Goal: Information Seeking & Learning: Learn about a topic

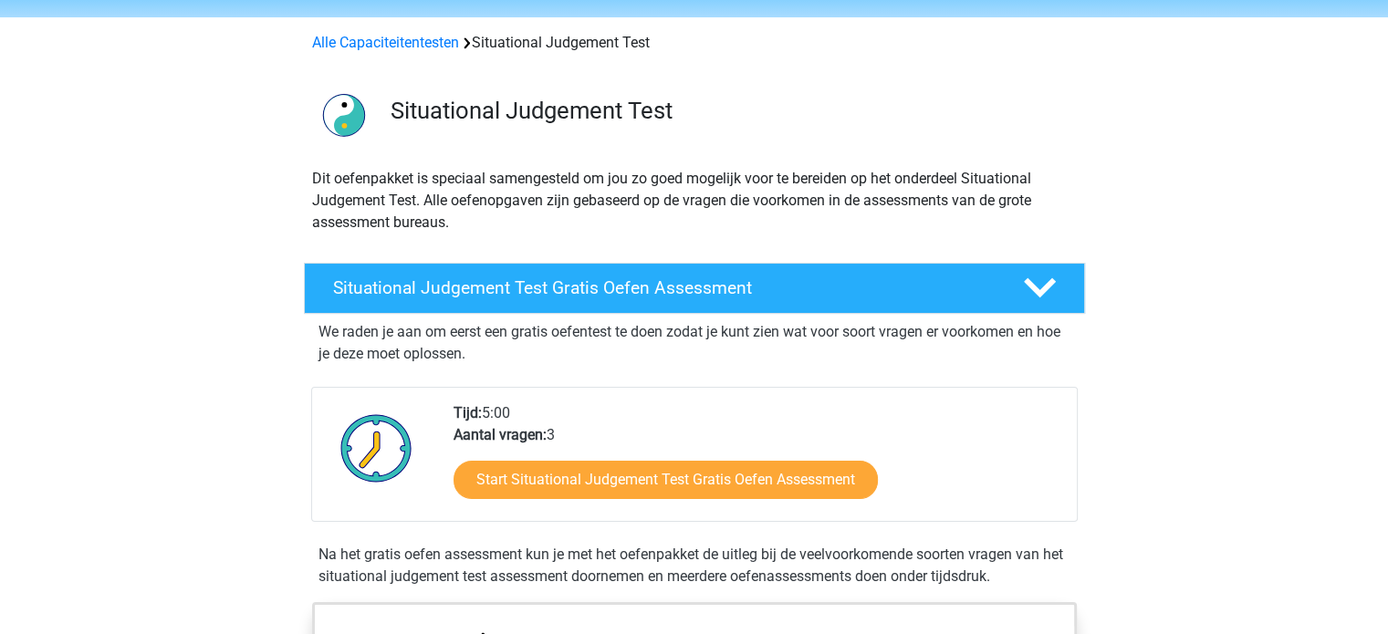
scroll to position [91, 0]
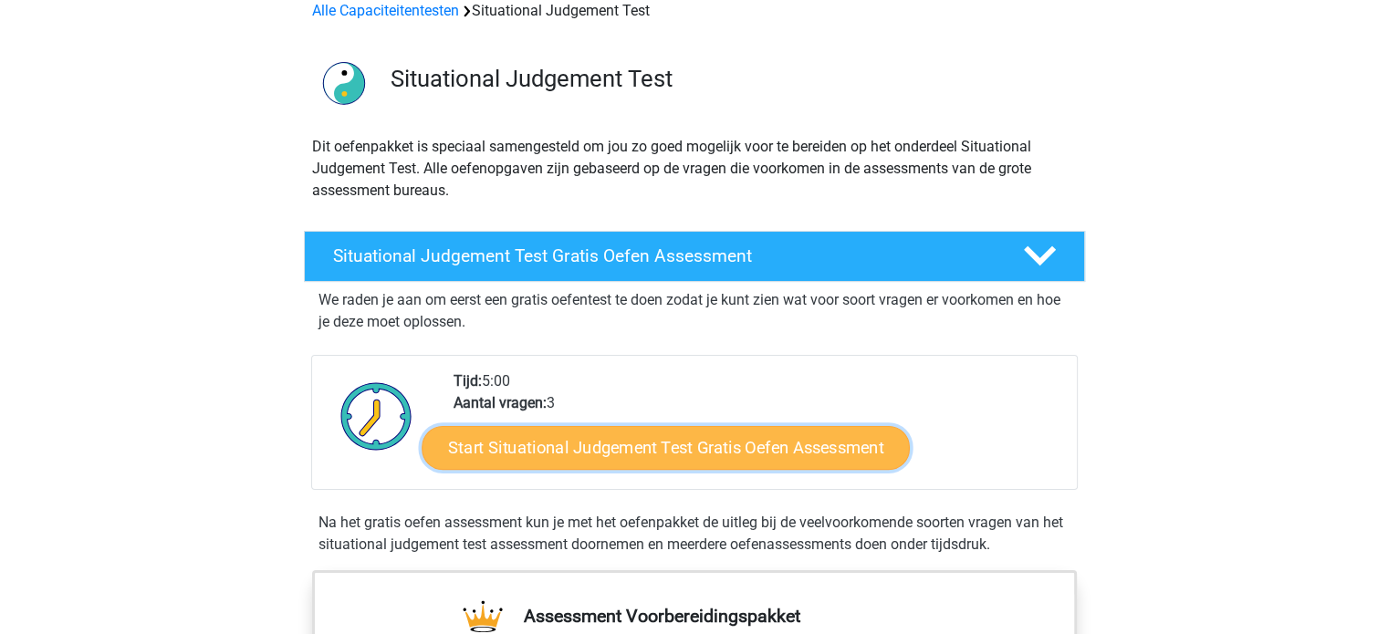
click at [594, 448] on link "Start Situational Judgement Test Gratis Oefen Assessment" at bounding box center [666, 448] width 488 height 44
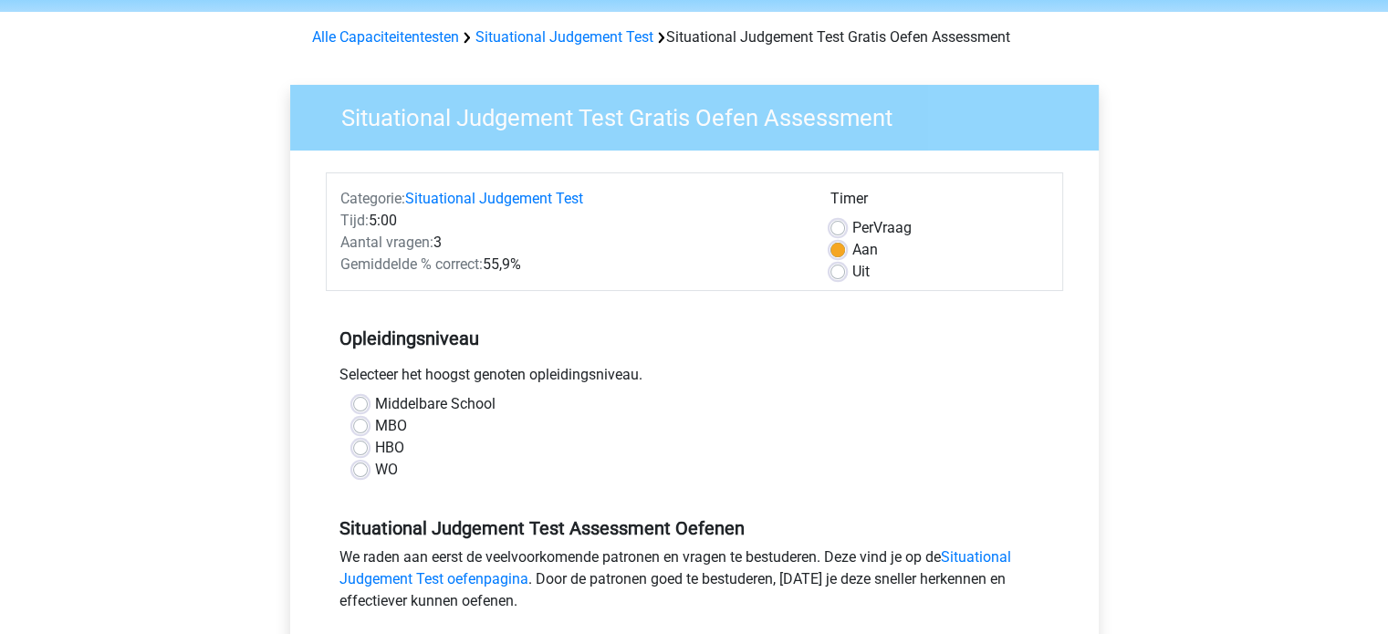
scroll to position [91, 0]
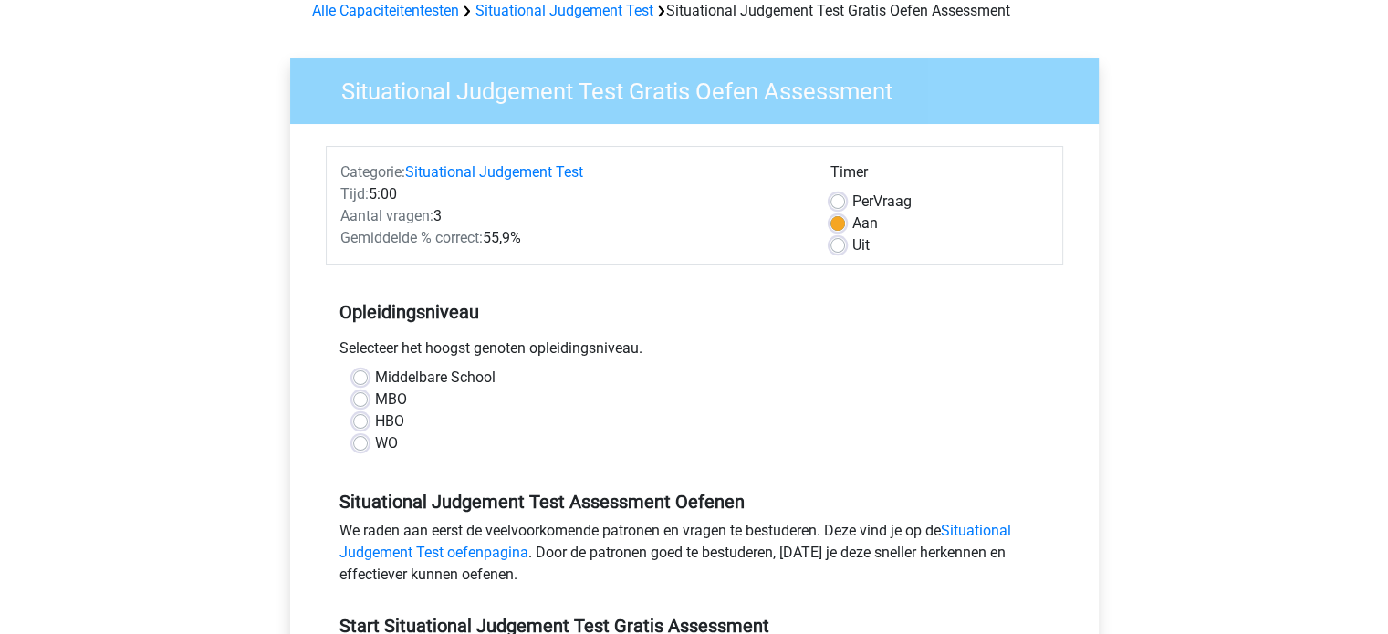
click at [394, 422] on label "HBO" at bounding box center [389, 422] width 29 height 22
click at [368, 422] on input "HBO" at bounding box center [360, 420] width 15 height 18
radio input "true"
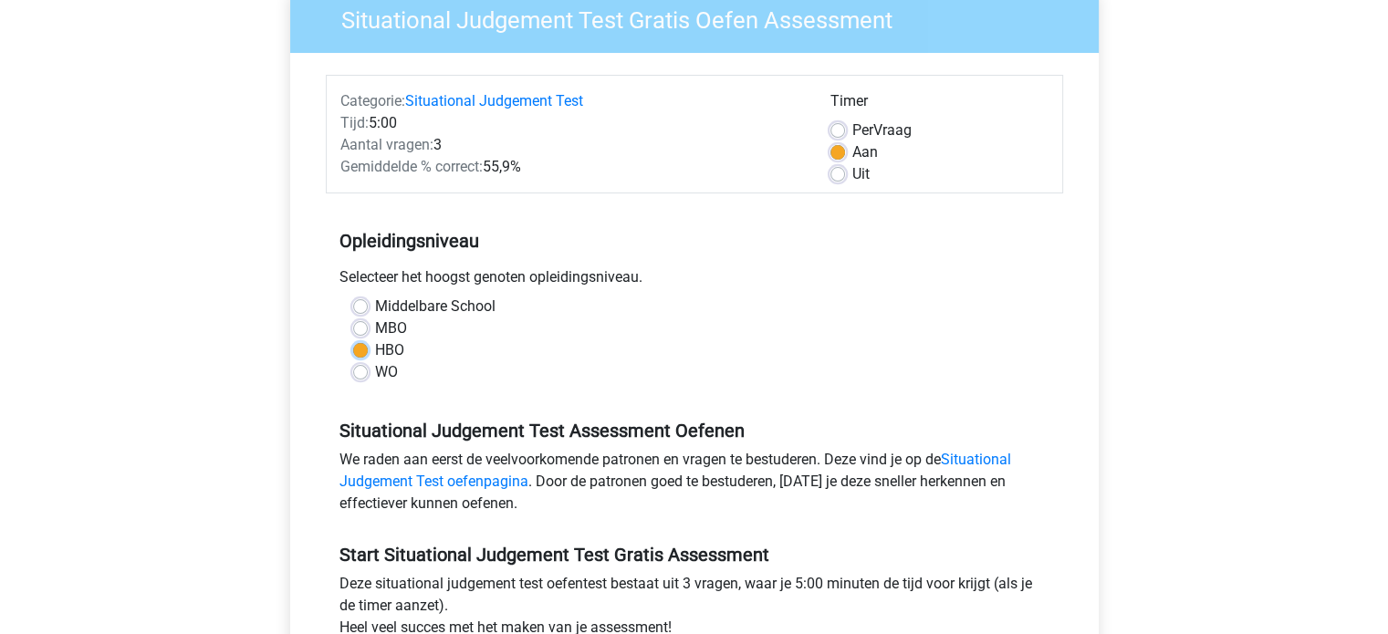
scroll to position [274, 0]
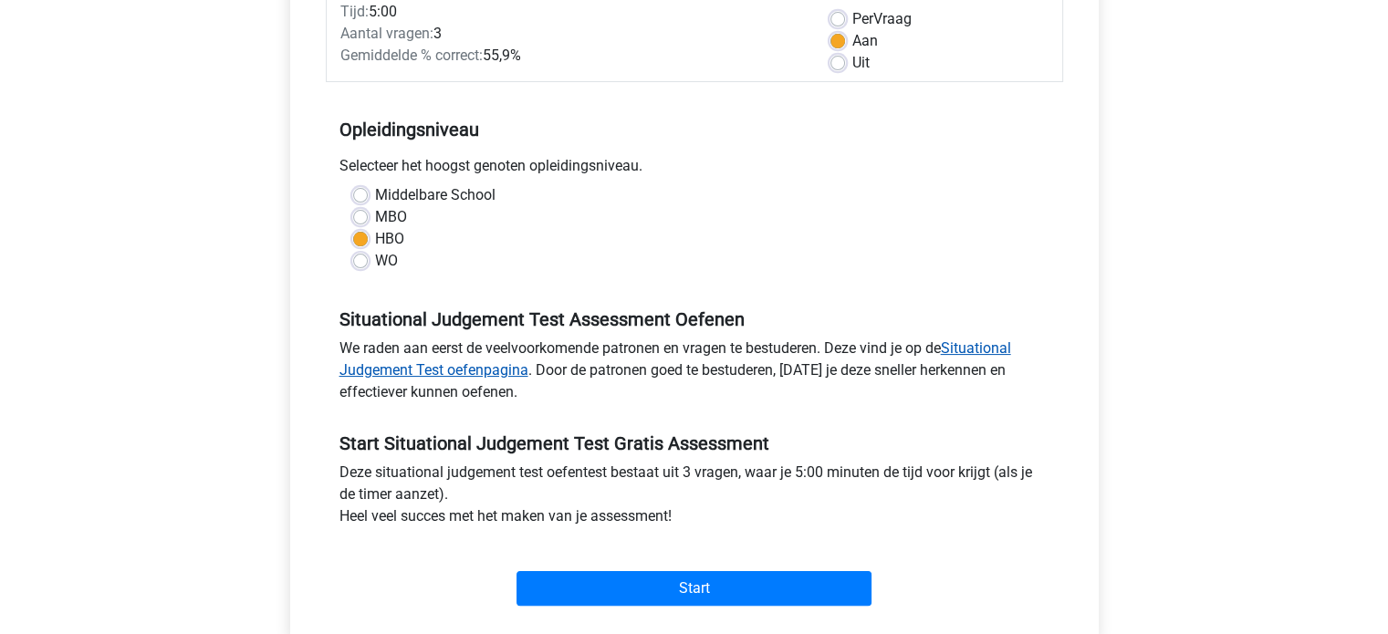
click at [448, 372] on link "Situational Judgement Test oefenpagina" at bounding box center [675, 358] width 672 height 39
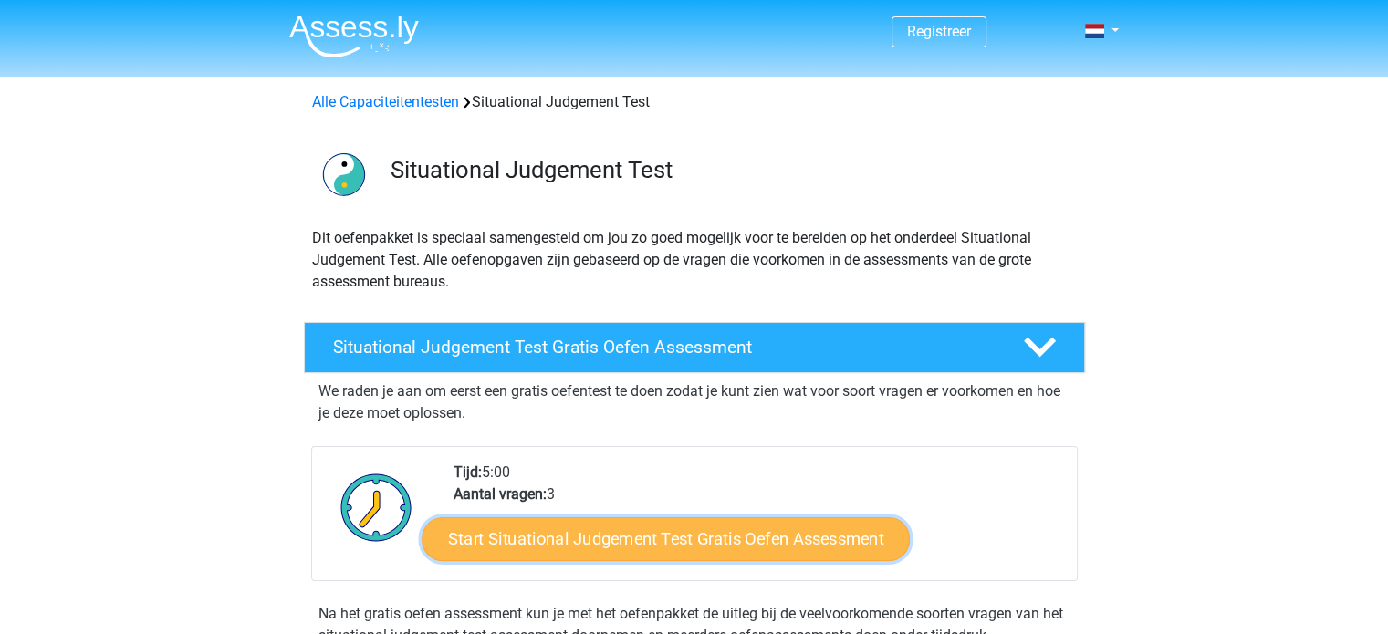
click at [631, 540] on link "Start Situational Judgement Test Gratis Oefen Assessment" at bounding box center [666, 539] width 488 height 44
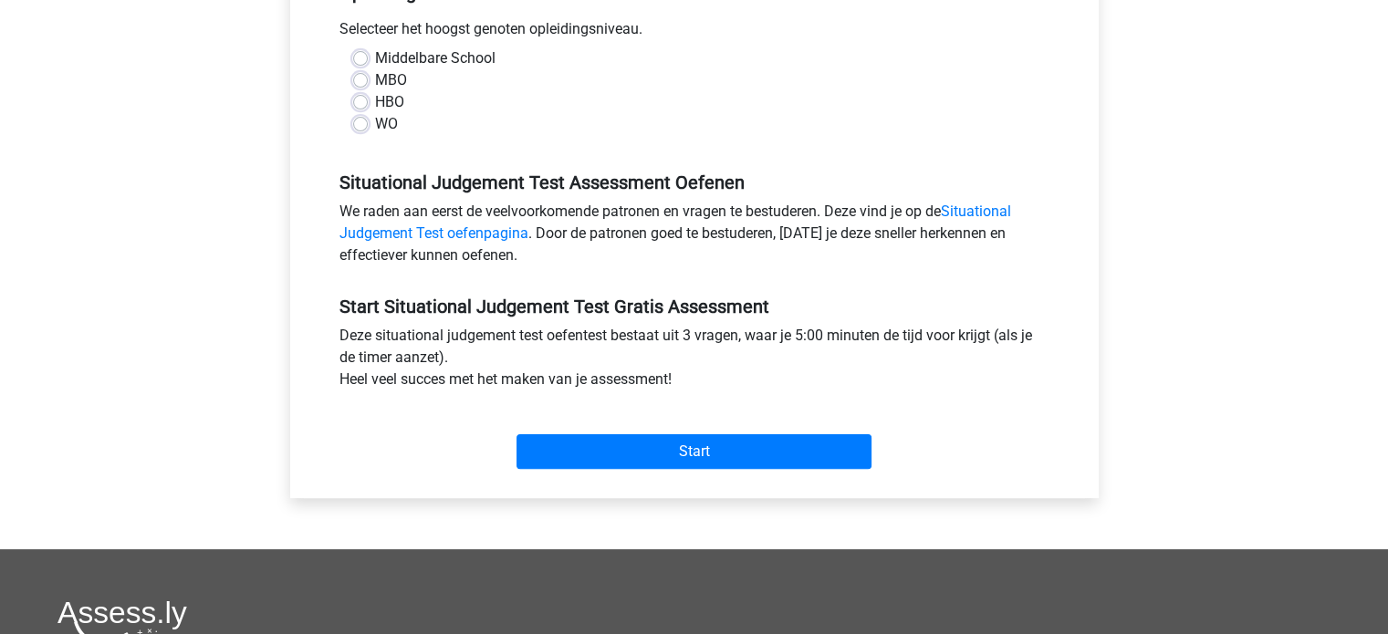
scroll to position [456, 0]
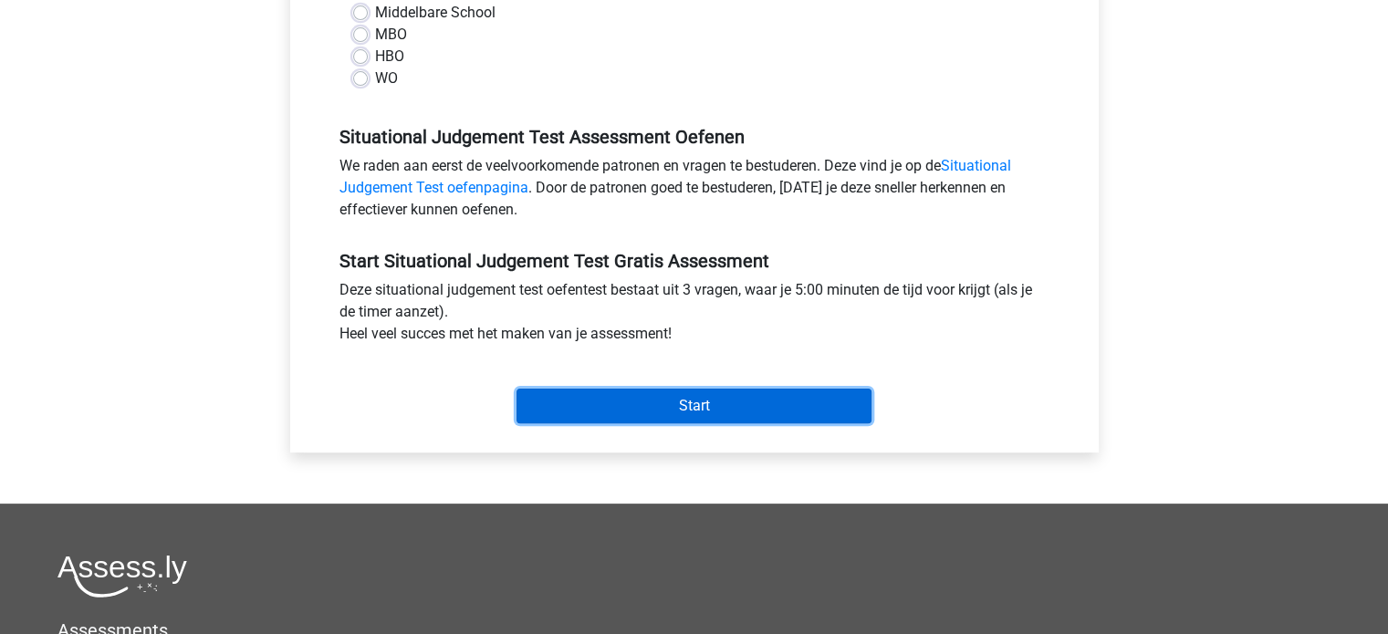
click at [615, 411] on input "Start" at bounding box center [693, 406] width 355 height 35
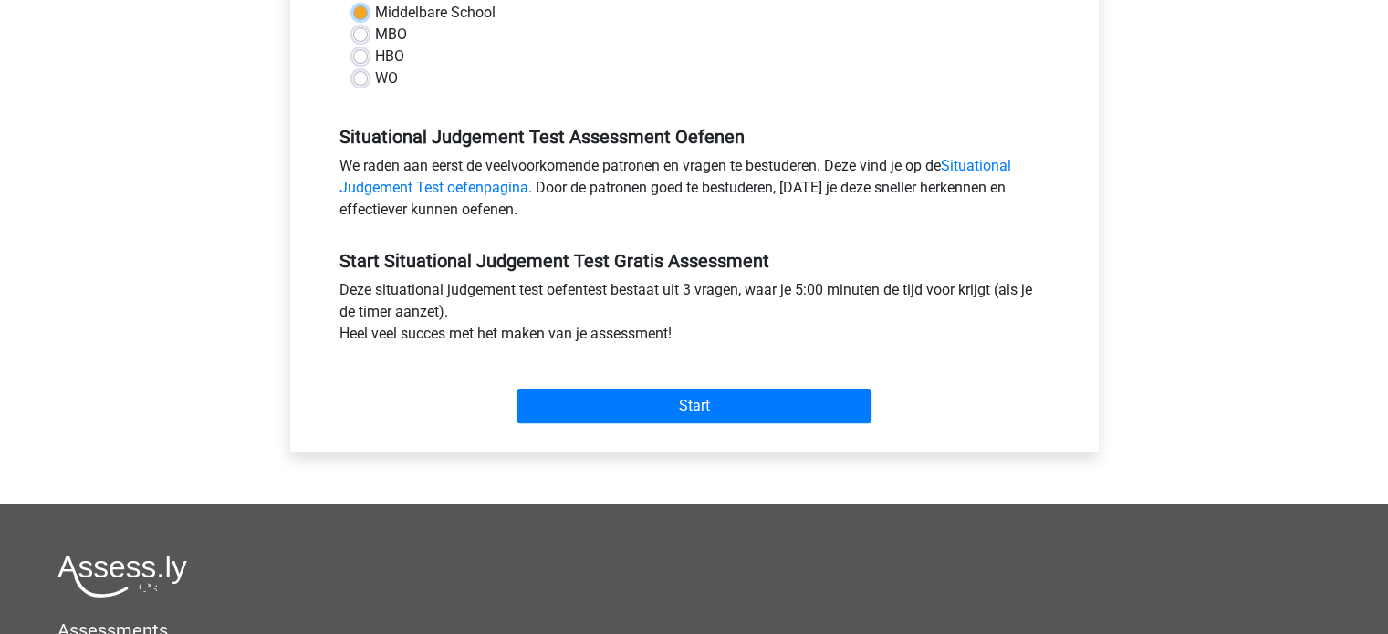
scroll to position [182, 0]
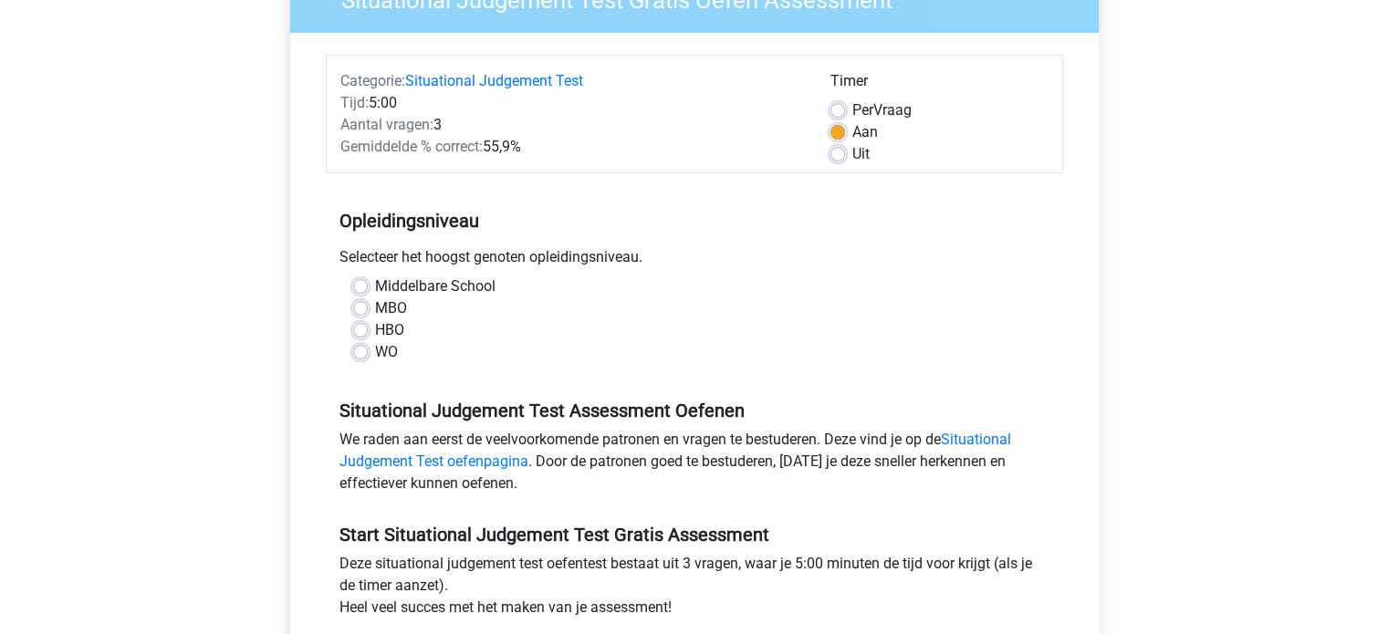
click at [381, 349] on label "WO" at bounding box center [386, 352] width 23 height 22
click at [368, 349] on input "WO" at bounding box center [360, 350] width 15 height 18
radio input "true"
click at [394, 328] on label "HBO" at bounding box center [389, 330] width 29 height 22
click at [368, 328] on input "HBO" at bounding box center [360, 328] width 15 height 18
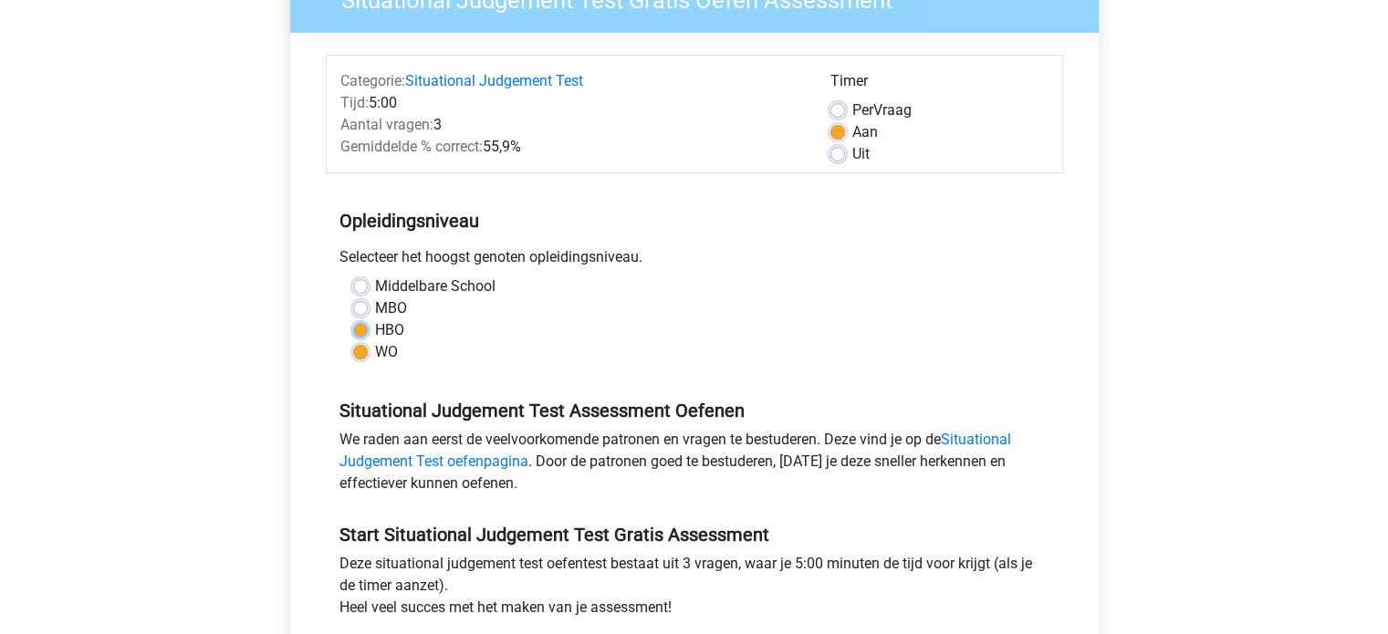
radio input "true"
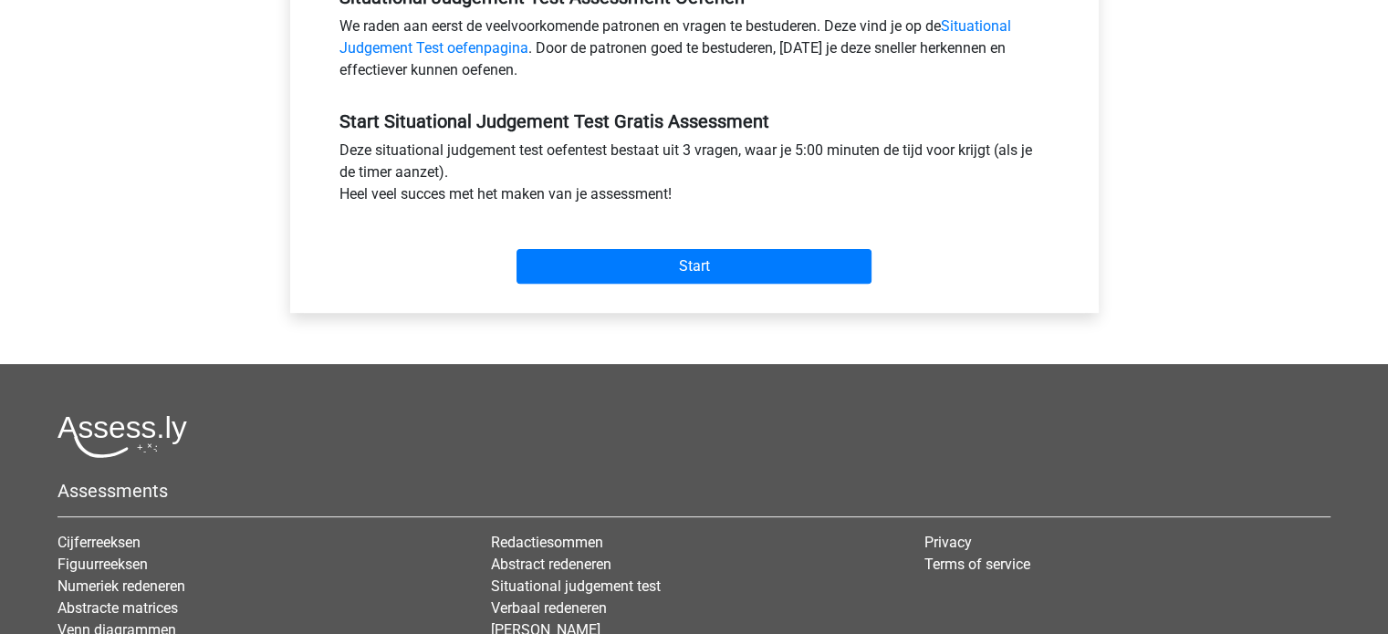
scroll to position [639, 0]
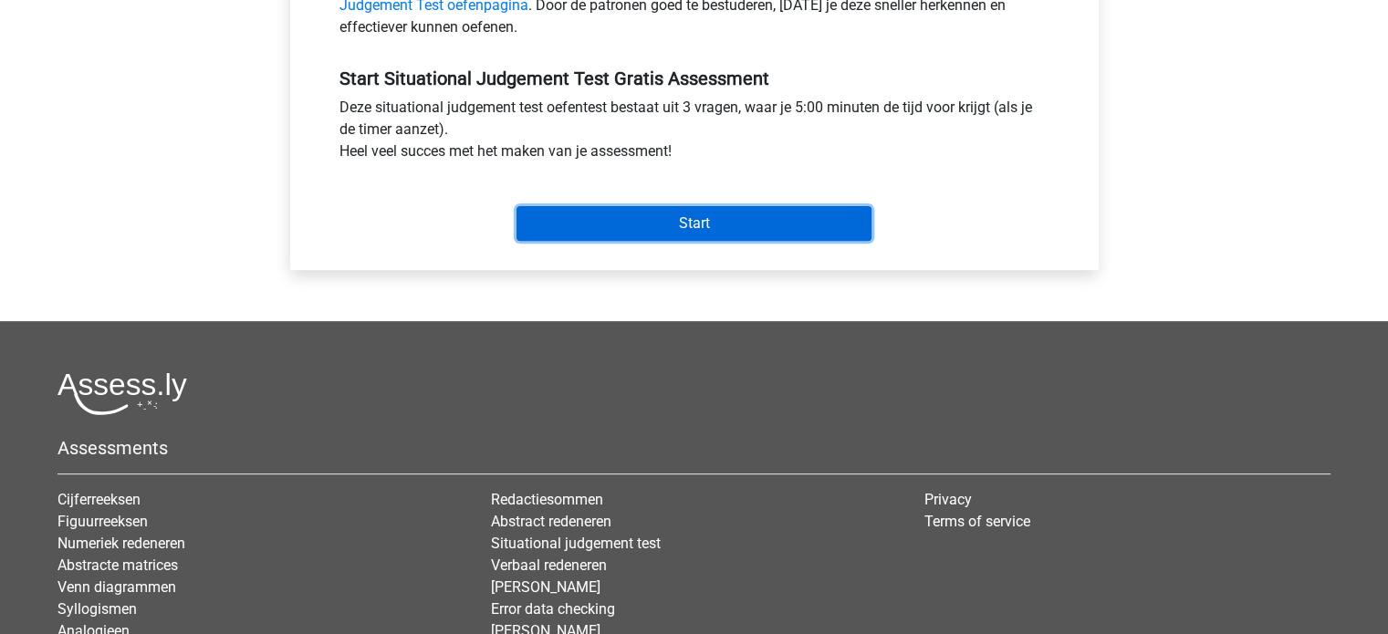
click at [708, 231] on input "Start" at bounding box center [693, 223] width 355 height 35
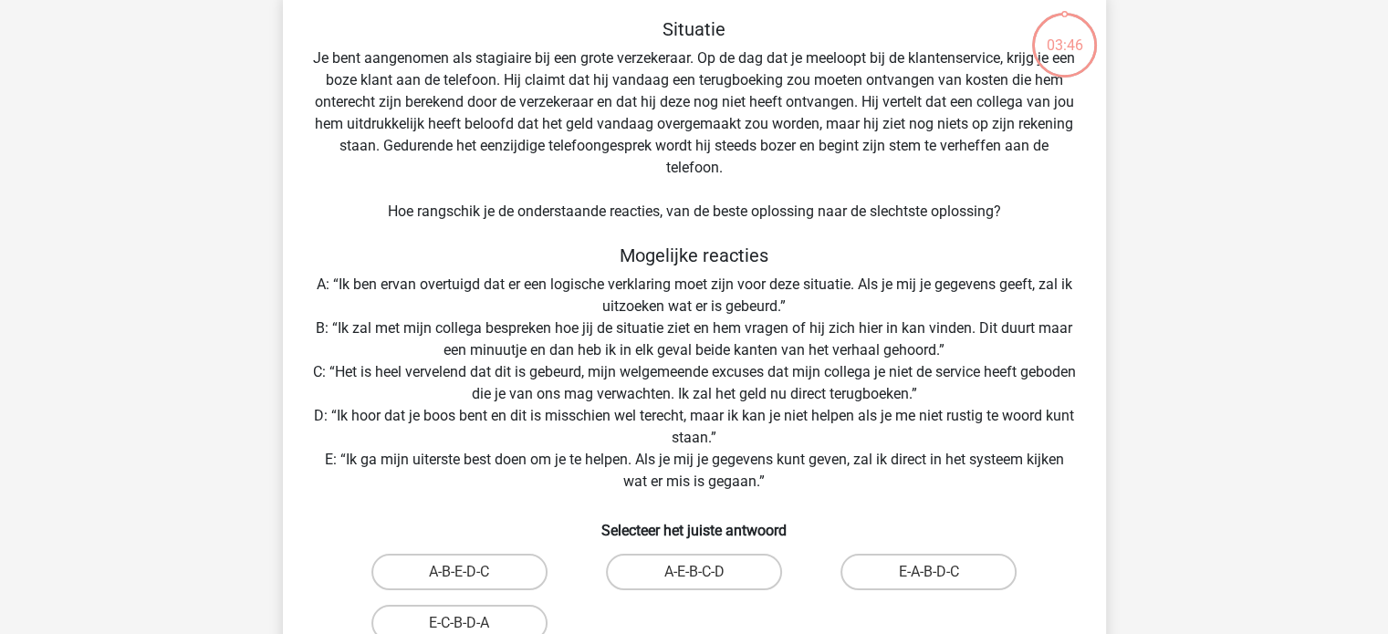
scroll to position [274, 0]
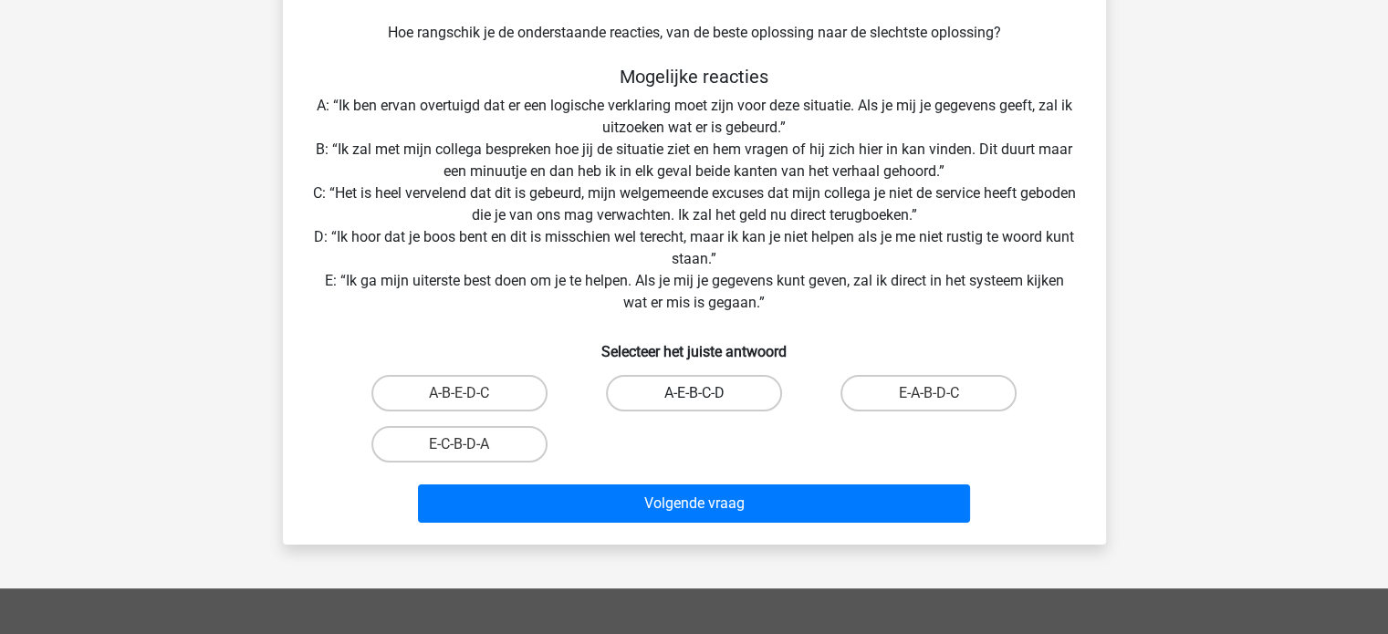
click at [668, 390] on label "A-E-B-C-D" at bounding box center [694, 393] width 176 height 36
click at [693, 393] on input "A-E-B-C-D" at bounding box center [699, 399] width 12 height 12
radio input "true"
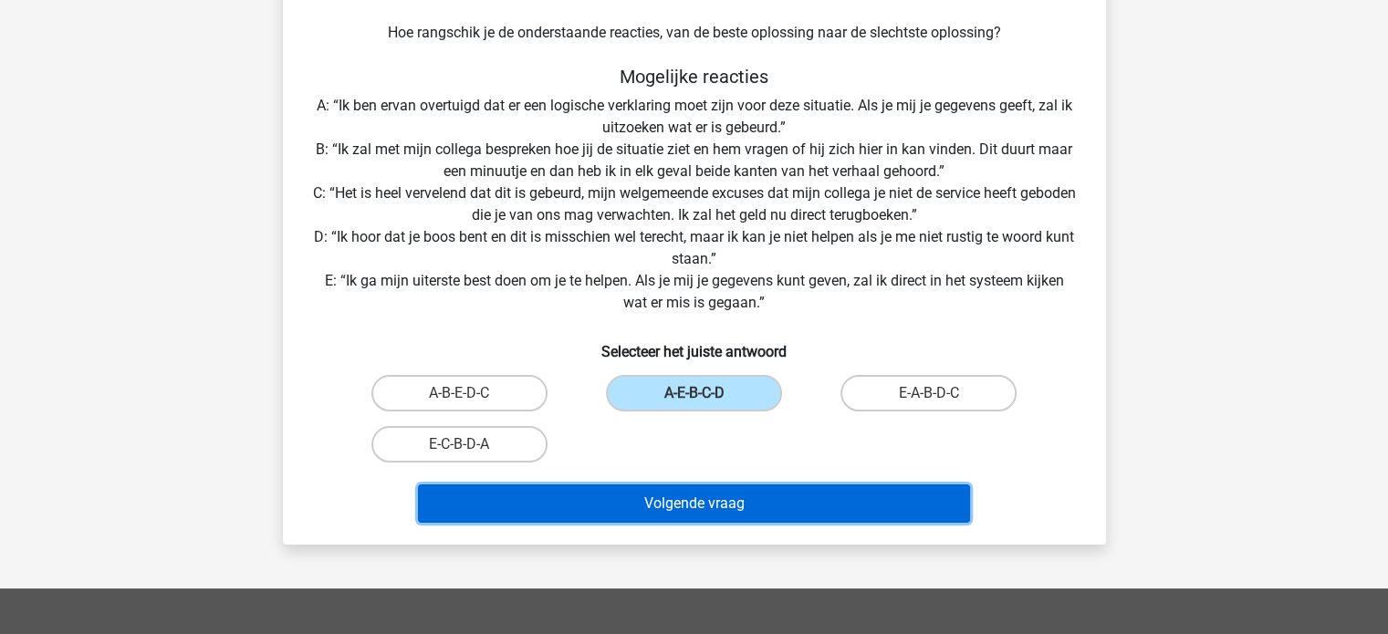
click at [658, 500] on button "Volgende vraag" at bounding box center [694, 503] width 552 height 38
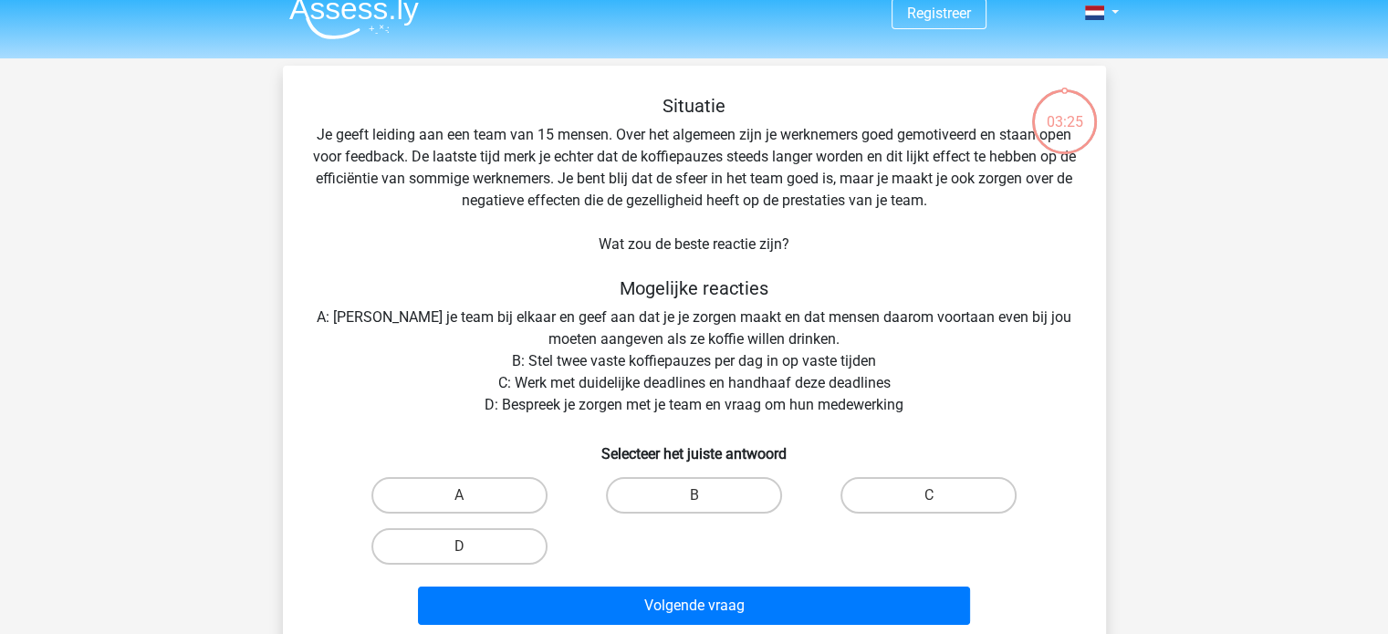
scroll to position [0, 0]
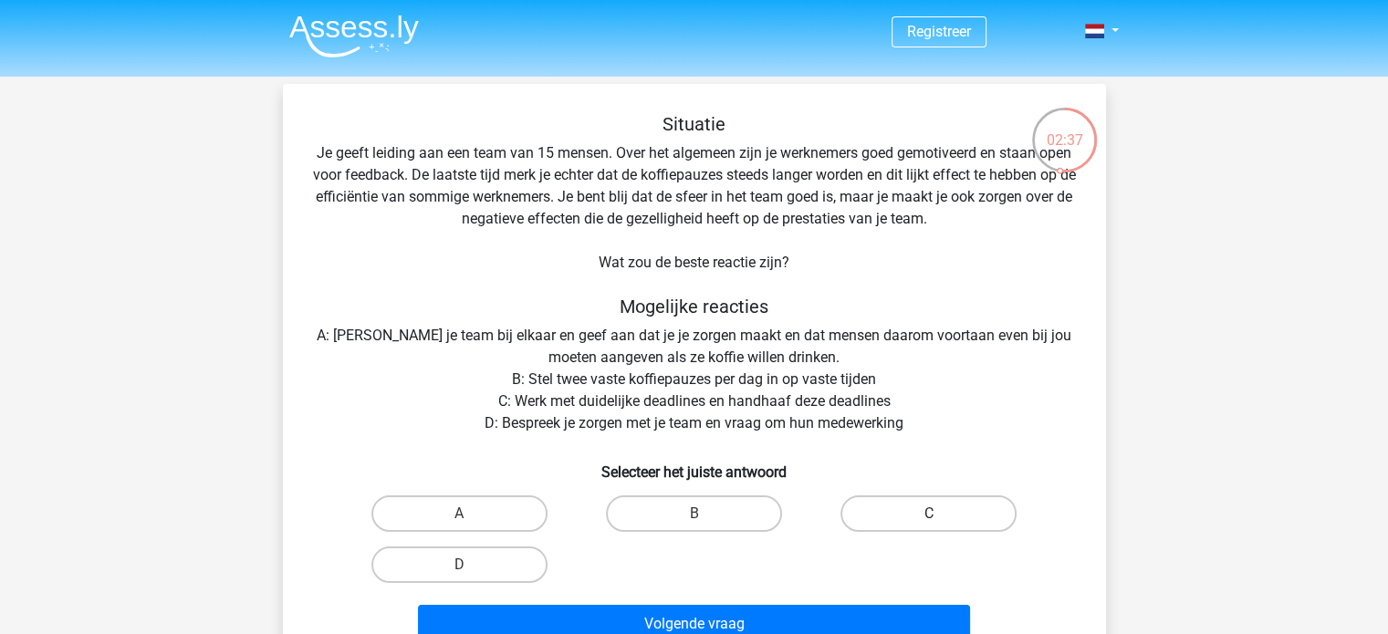
click at [893, 510] on label "C" at bounding box center [928, 513] width 176 height 36
click at [929, 514] on input "C" at bounding box center [935, 520] width 12 height 12
radio input "true"
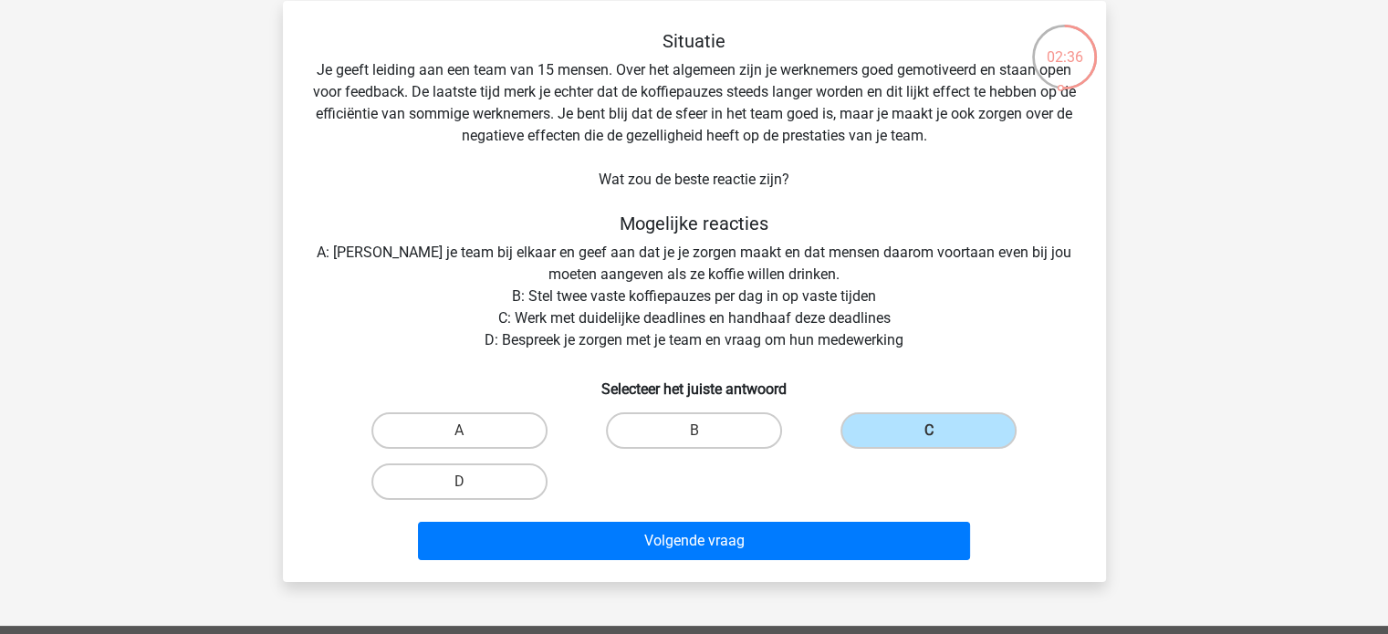
scroll to position [182, 0]
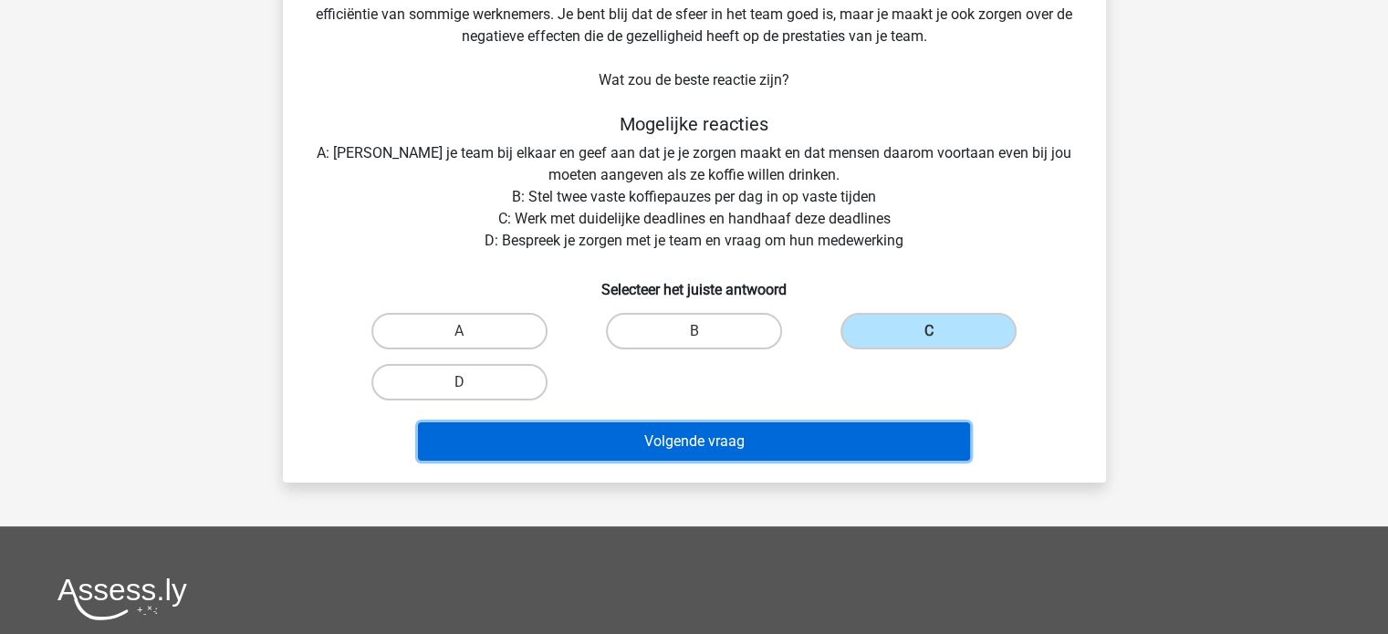
click at [774, 441] on button "Volgende vraag" at bounding box center [694, 441] width 552 height 38
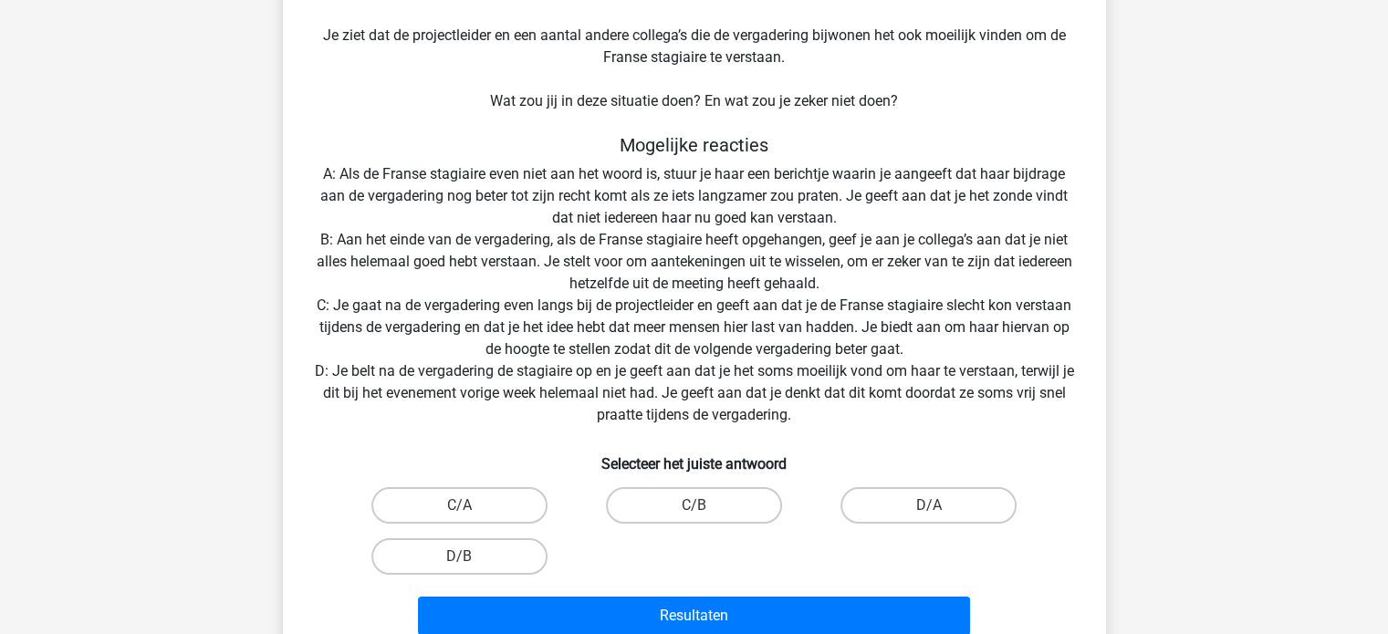
scroll to position [266, 0]
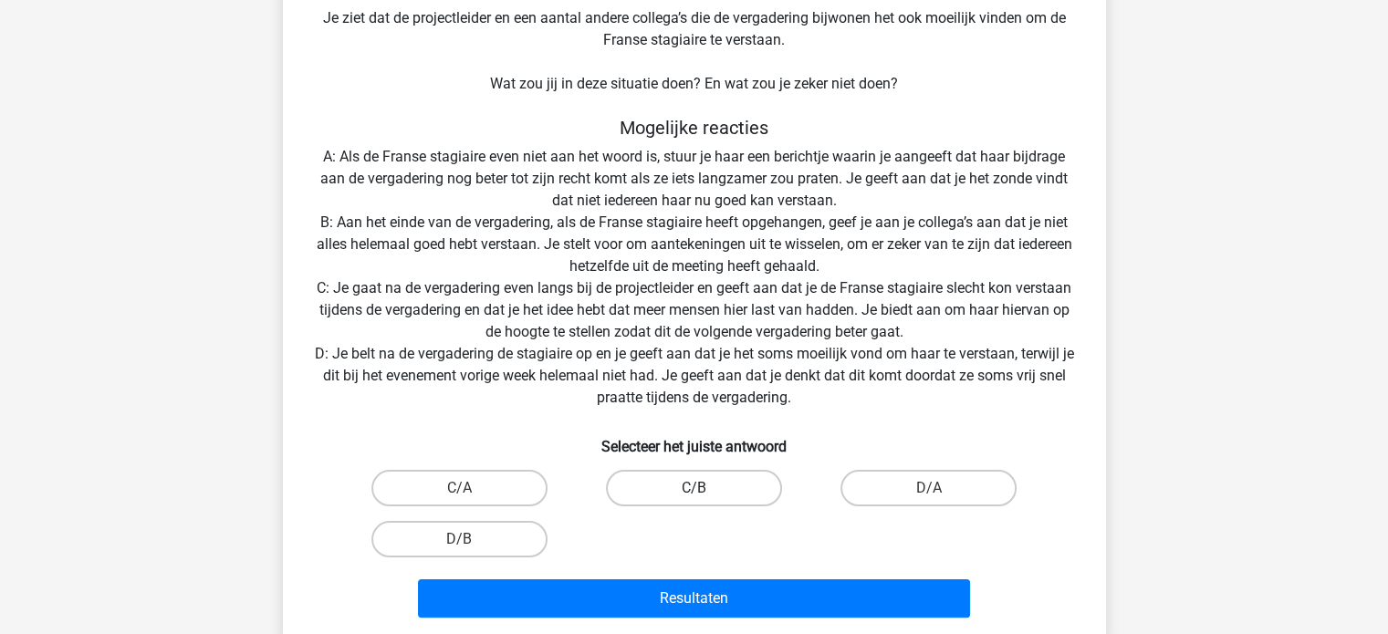
click at [649, 493] on label "C/B" at bounding box center [694, 488] width 176 height 36
click at [693, 493] on input "C/B" at bounding box center [699, 494] width 12 height 12
radio input "true"
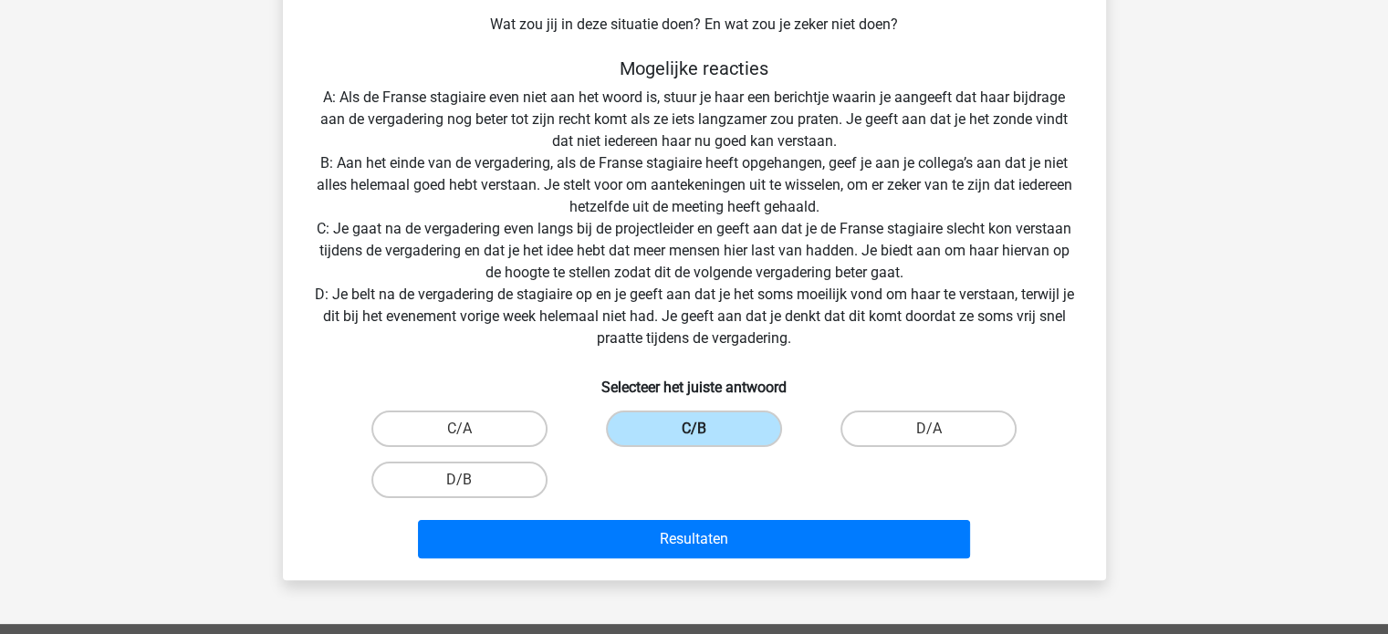
scroll to position [358, 0]
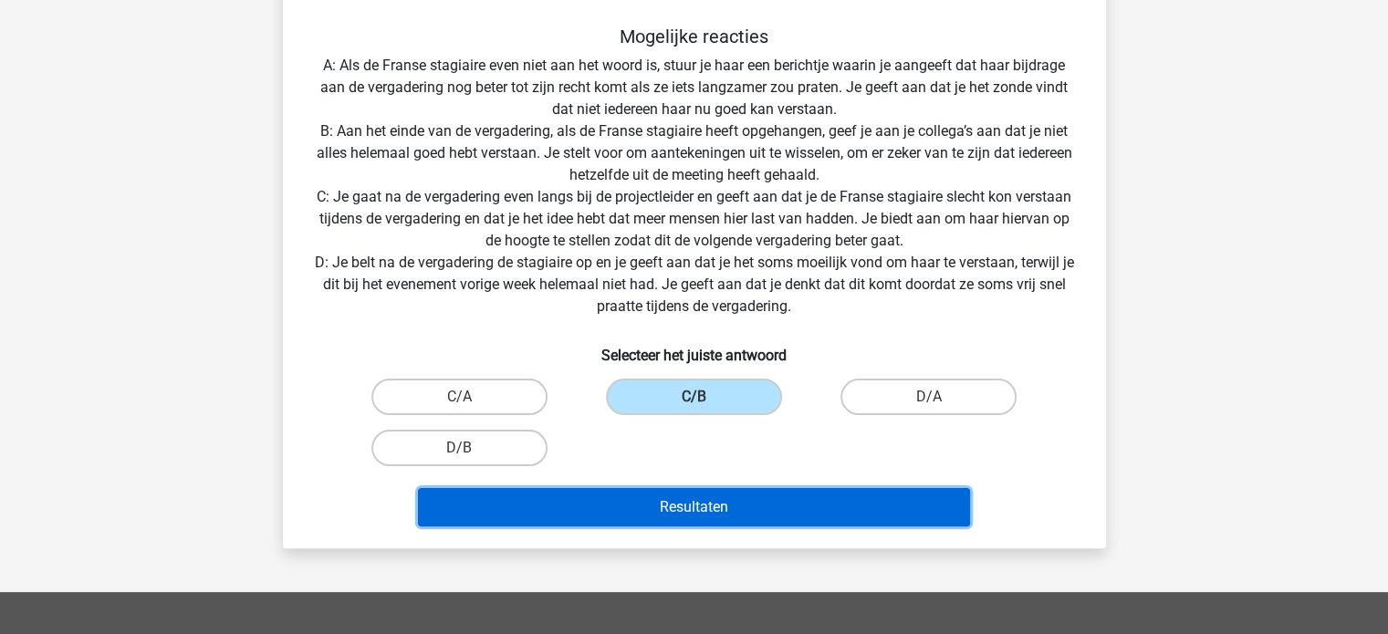
click at [649, 501] on button "Resultaten" at bounding box center [694, 507] width 552 height 38
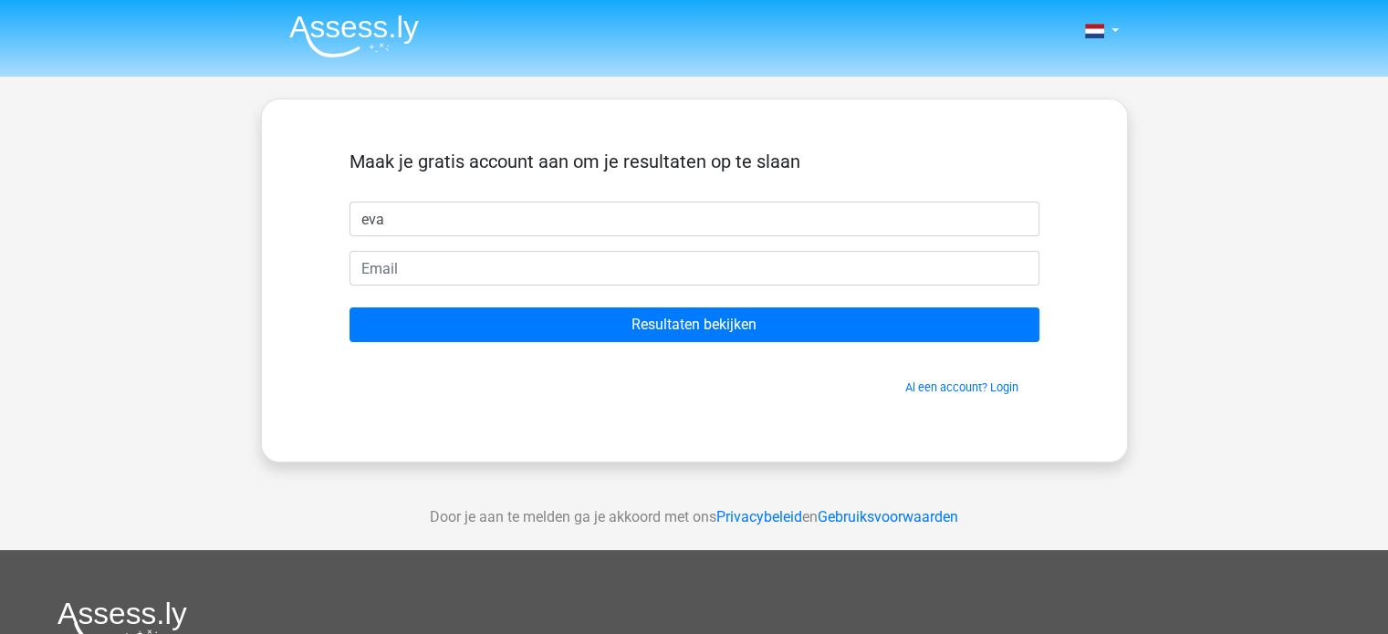
type input "eva"
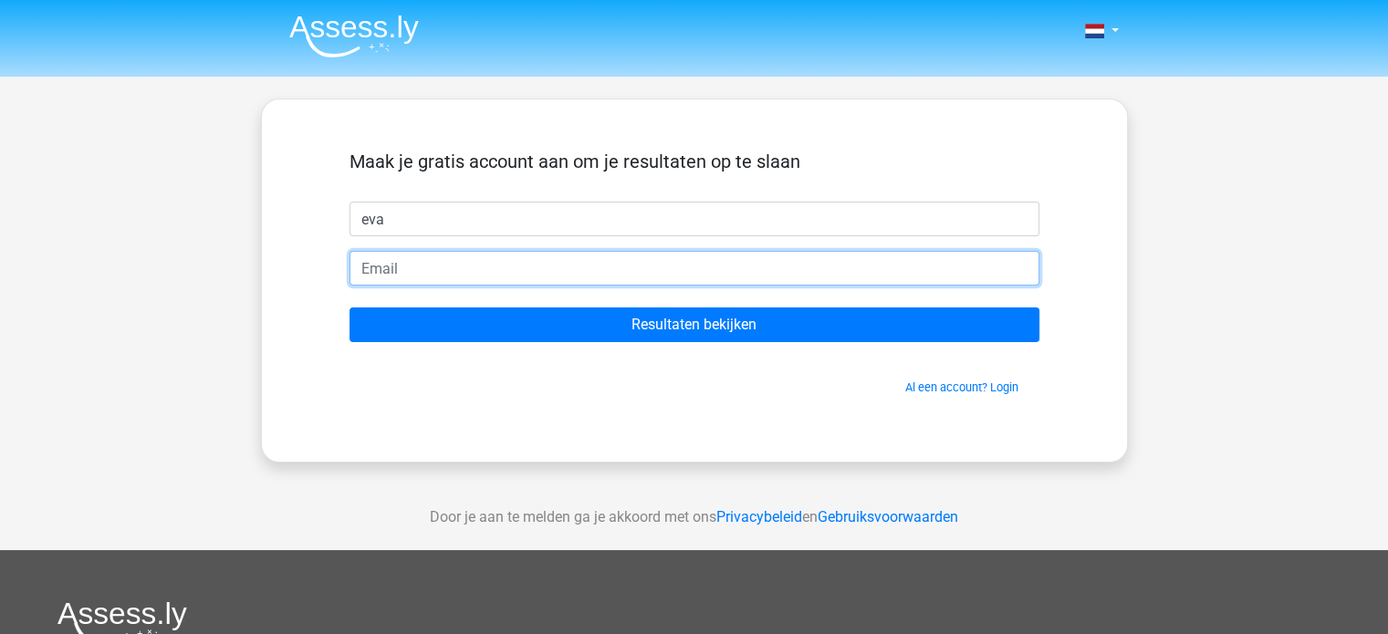
click at [411, 273] on input "email" at bounding box center [694, 268] width 690 height 35
type input "[EMAIL_ADDRESS][DOMAIN_NAME]"
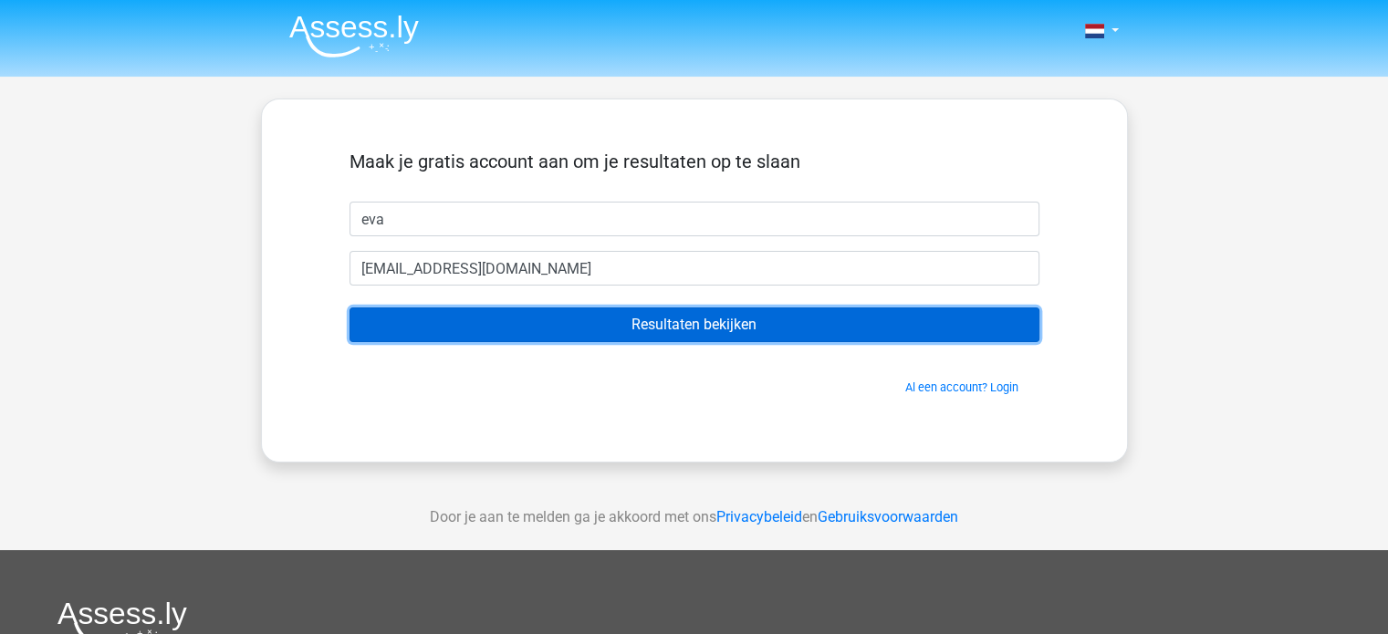
click at [461, 324] on input "Resultaten bekijken" at bounding box center [694, 324] width 690 height 35
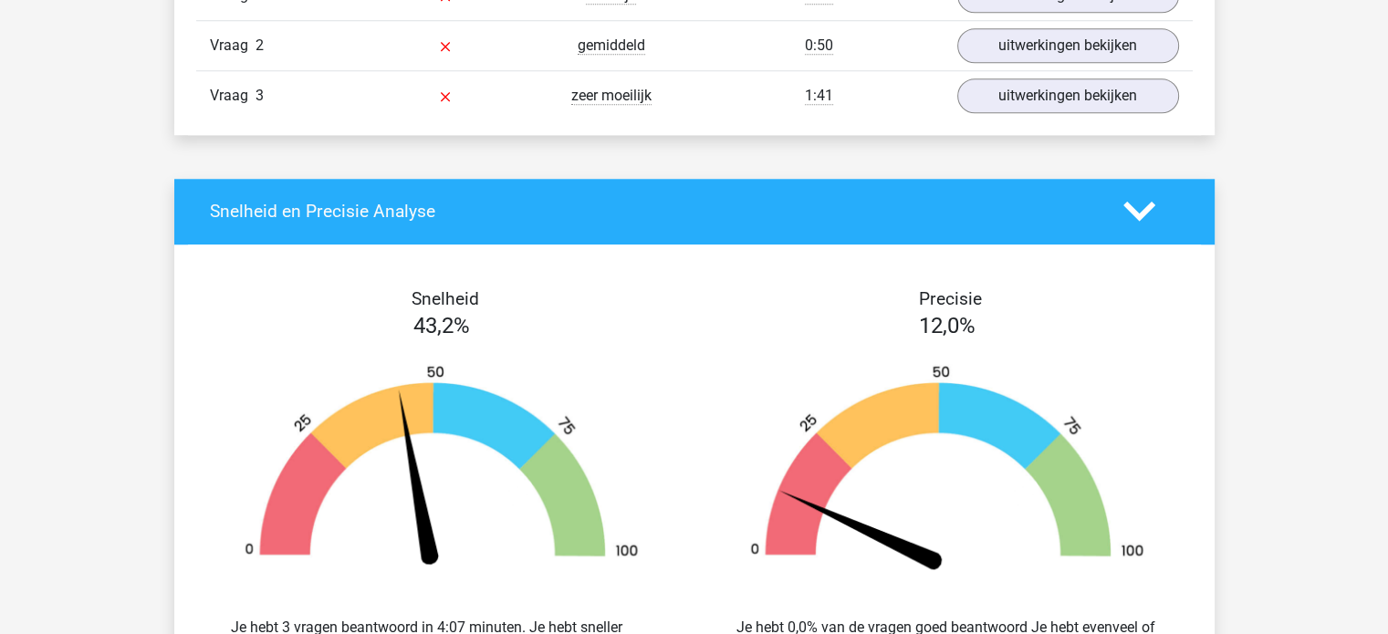
scroll to position [1460, 0]
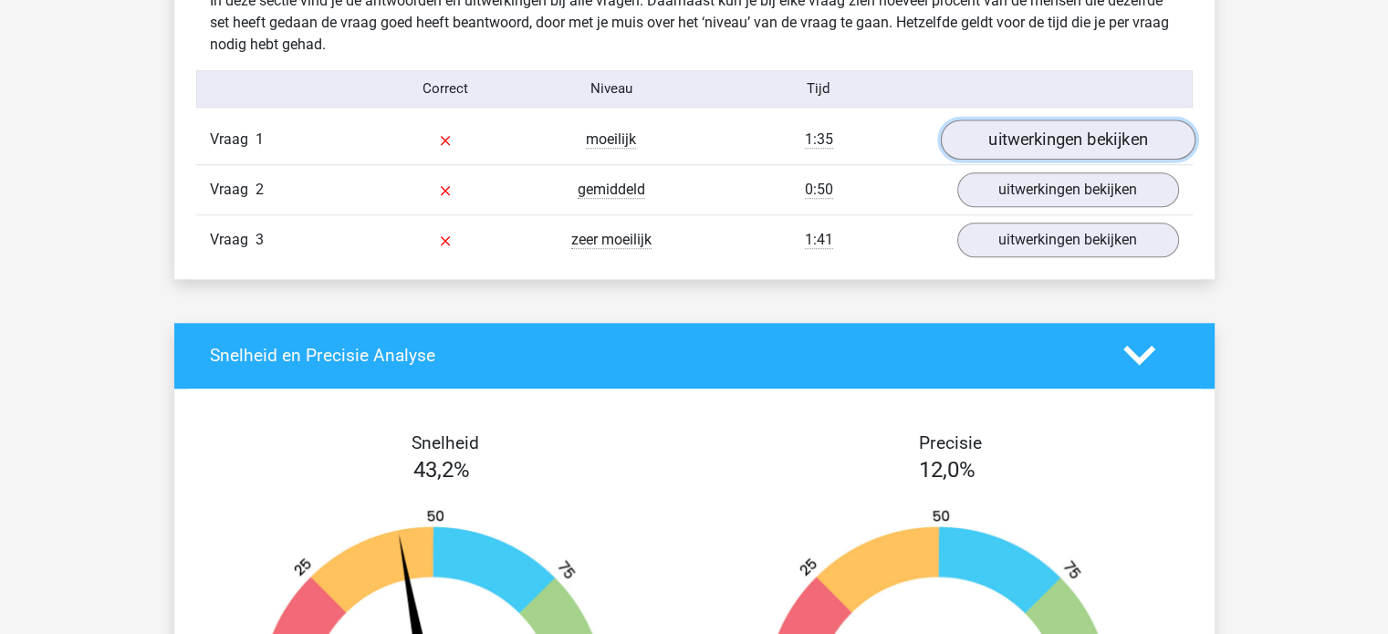
click at [975, 147] on link "uitwerkingen bekijken" at bounding box center [1067, 140] width 255 height 40
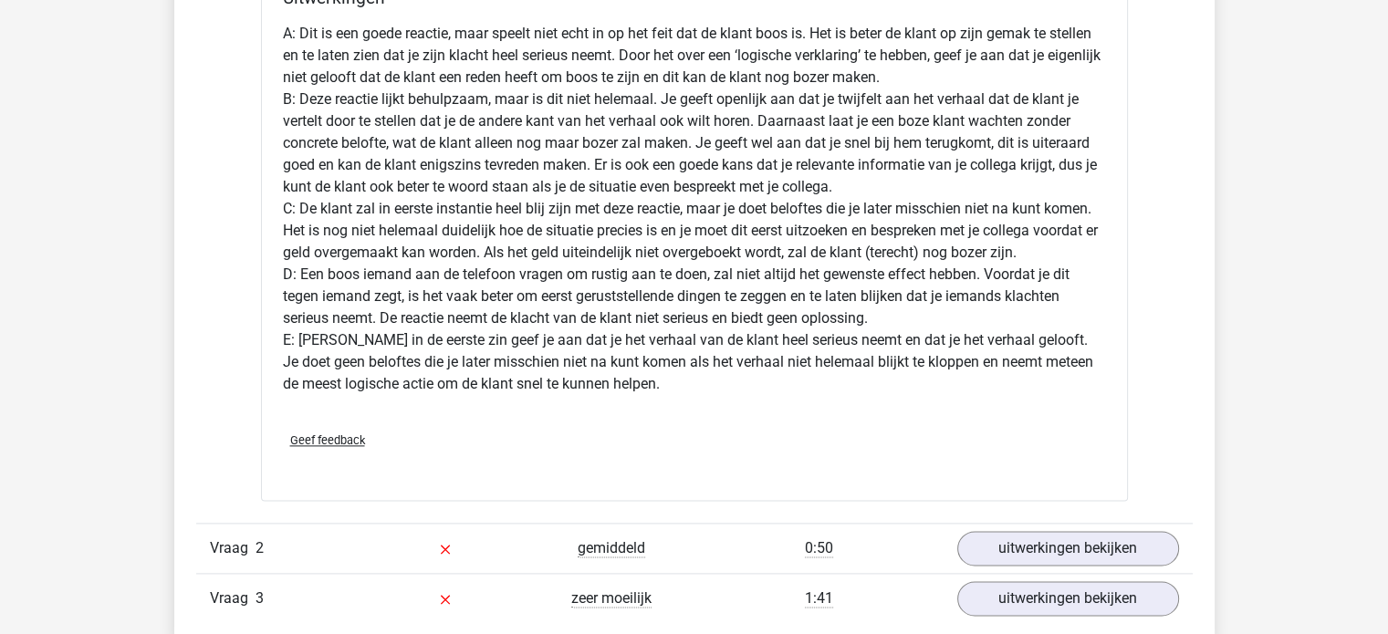
scroll to position [2281, 0]
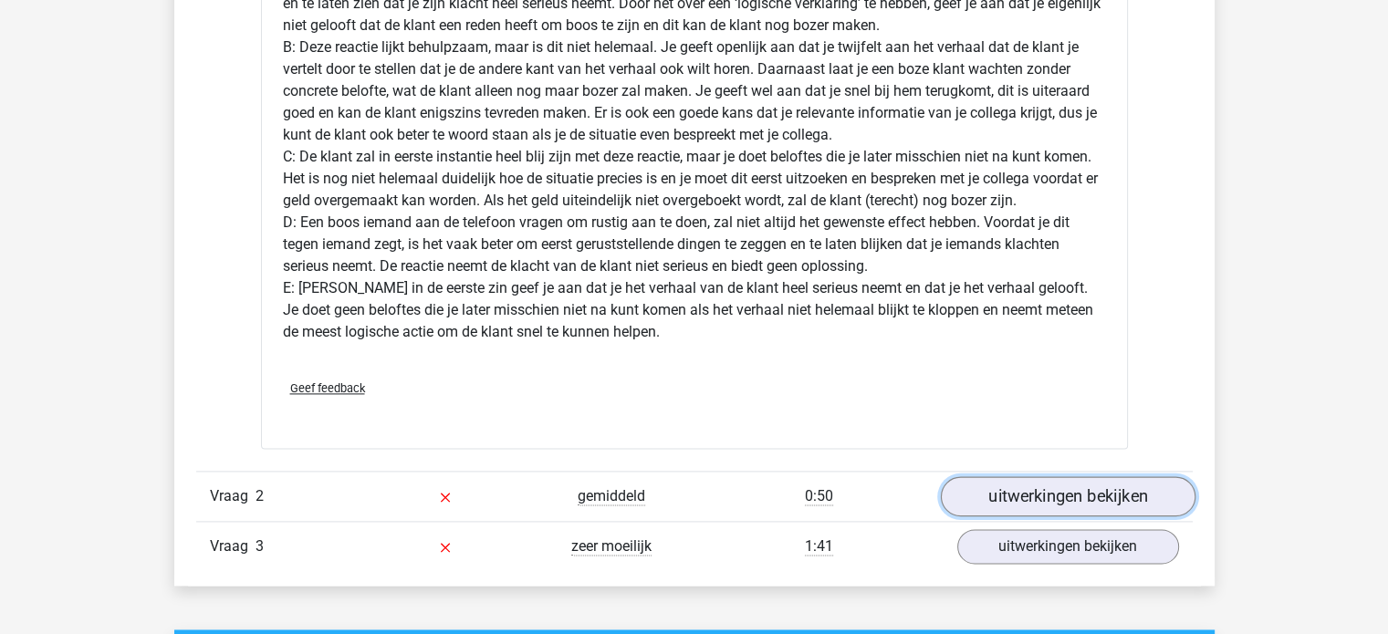
click at [982, 504] on link "uitwerkingen bekijken" at bounding box center [1067, 496] width 255 height 40
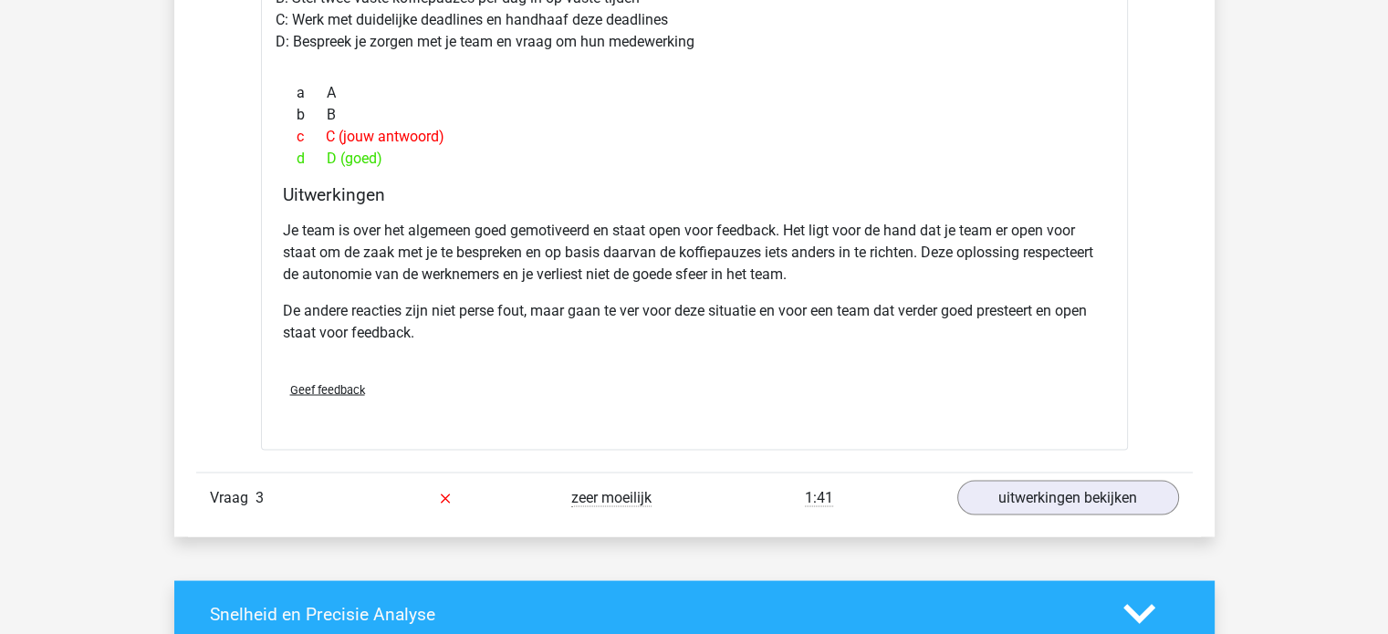
scroll to position [3102, 0]
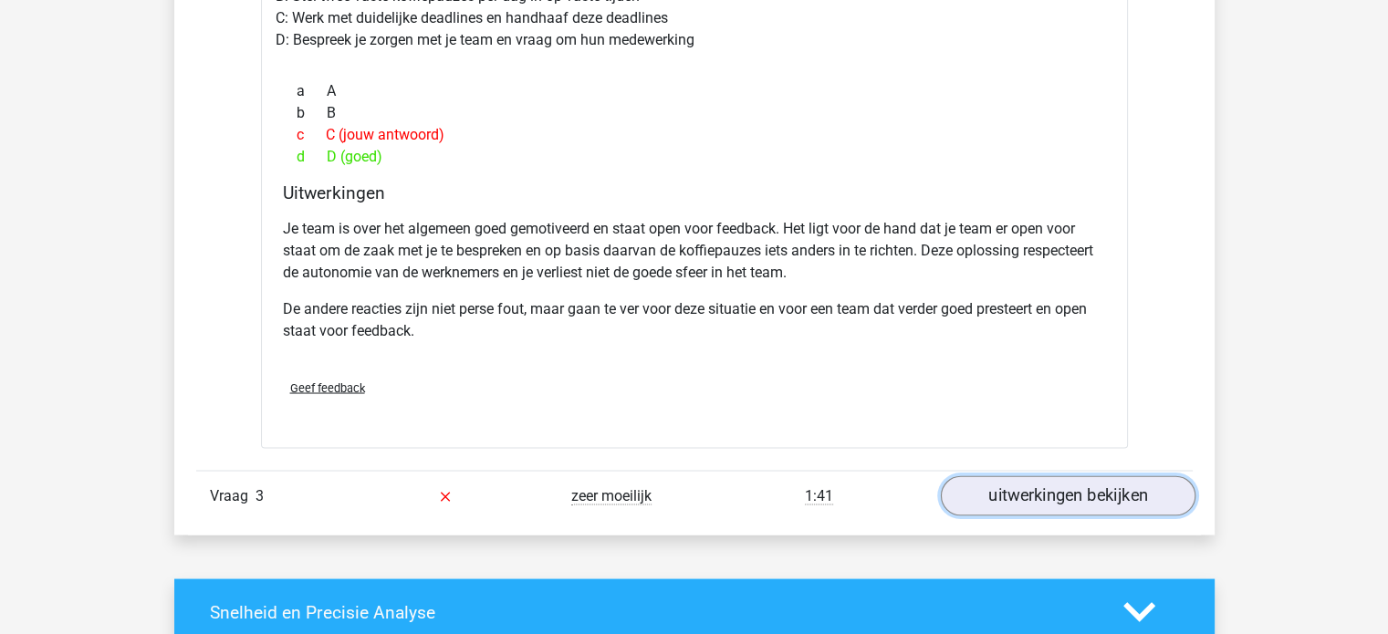
click at [1003, 496] on link "uitwerkingen bekijken" at bounding box center [1067, 495] width 255 height 40
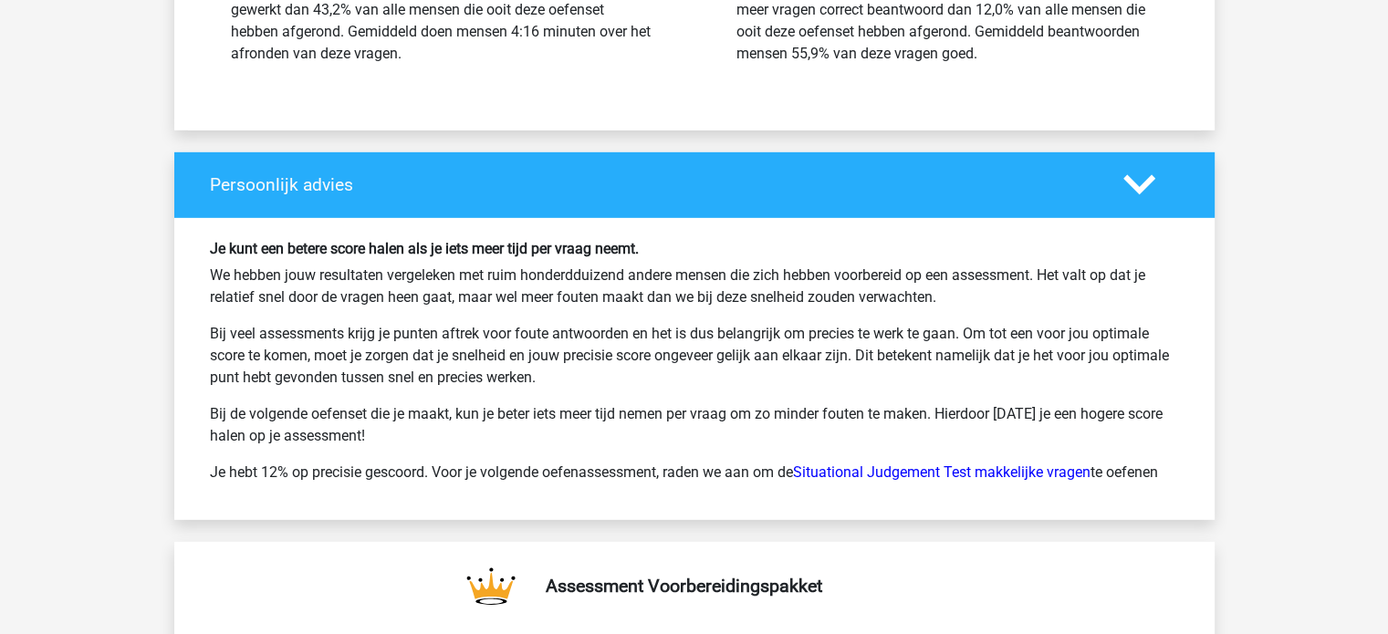
scroll to position [5566, 0]
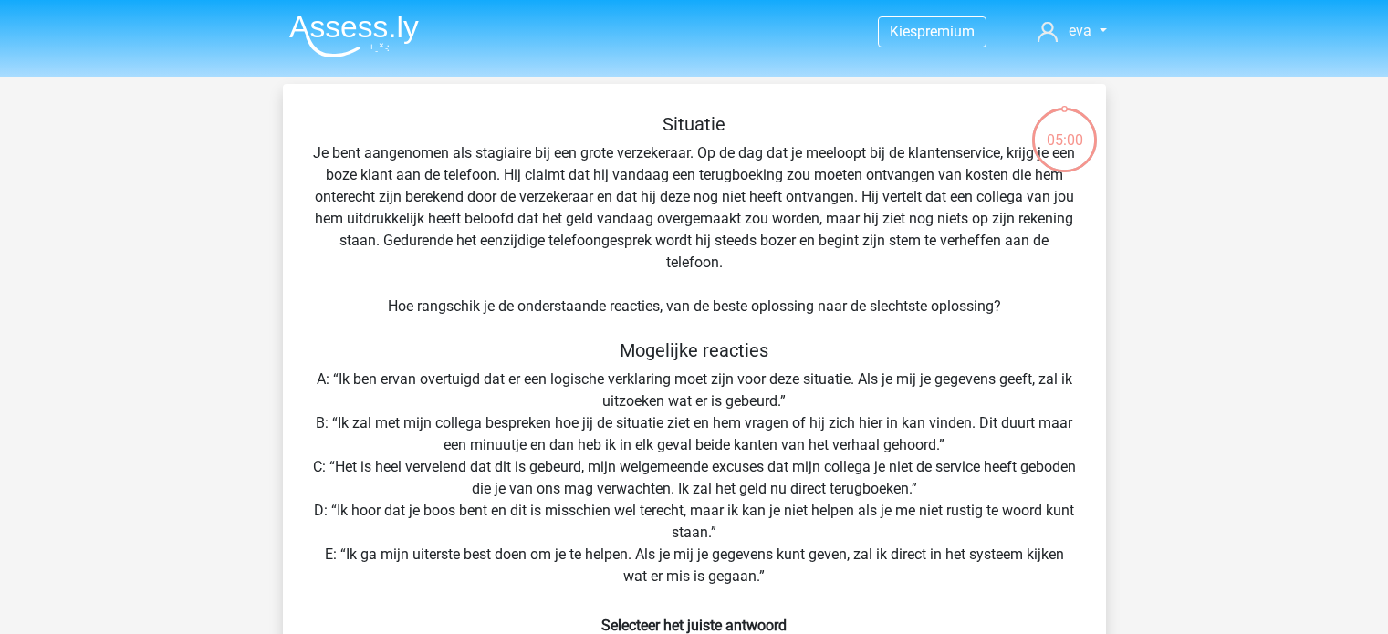
scroll to position [358, 0]
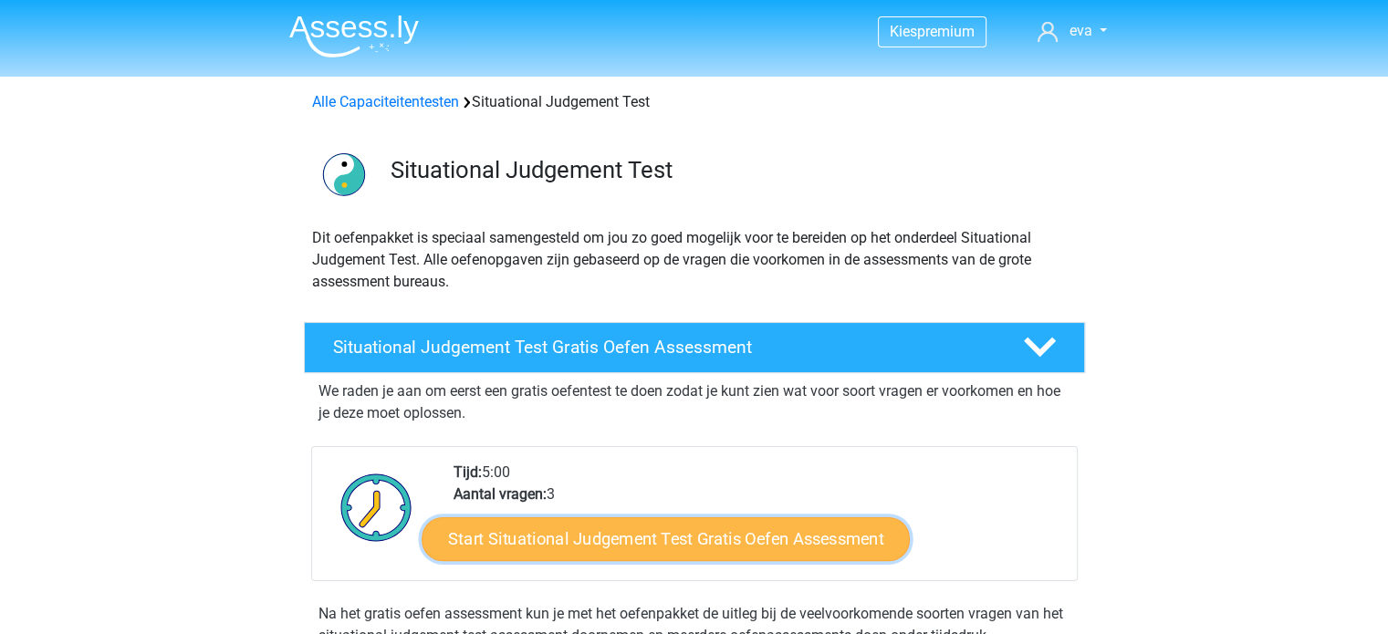
click at [591, 533] on link "Start Situational Judgement Test Gratis Oefen Assessment" at bounding box center [666, 539] width 488 height 44
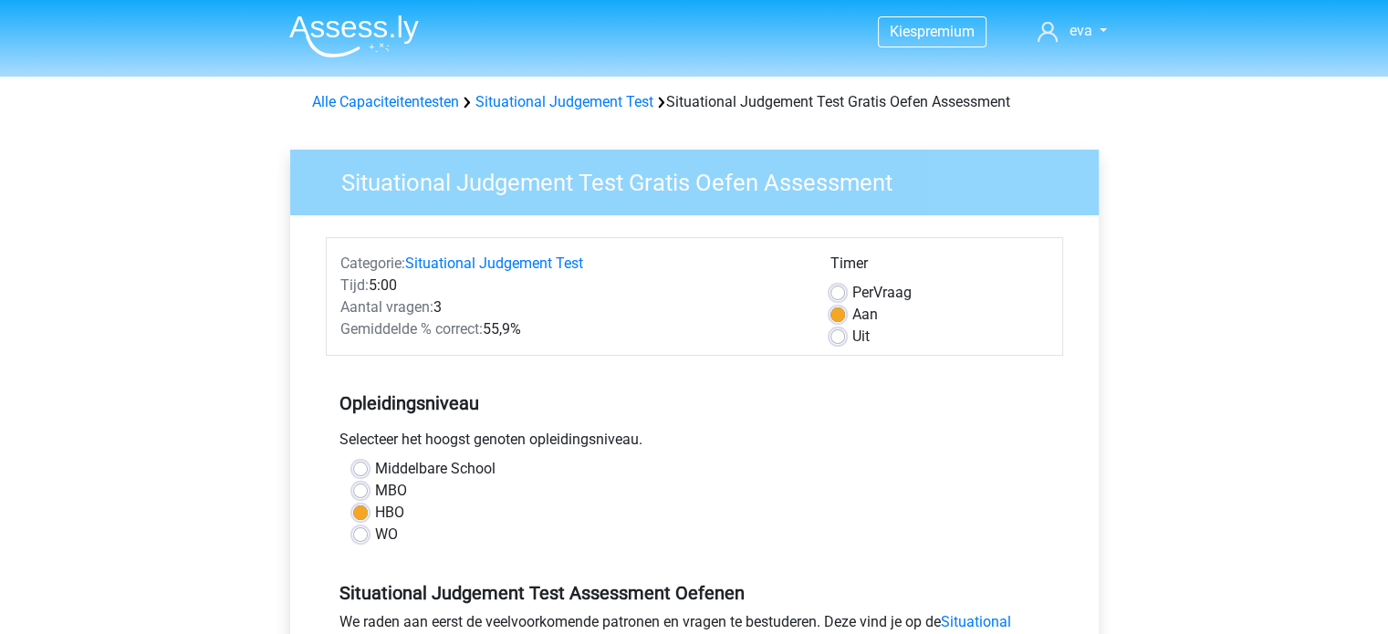
click at [397, 491] on label "MBO" at bounding box center [391, 491] width 32 height 22
click at [368, 491] on input "MBO" at bounding box center [360, 489] width 15 height 18
radio input "true"
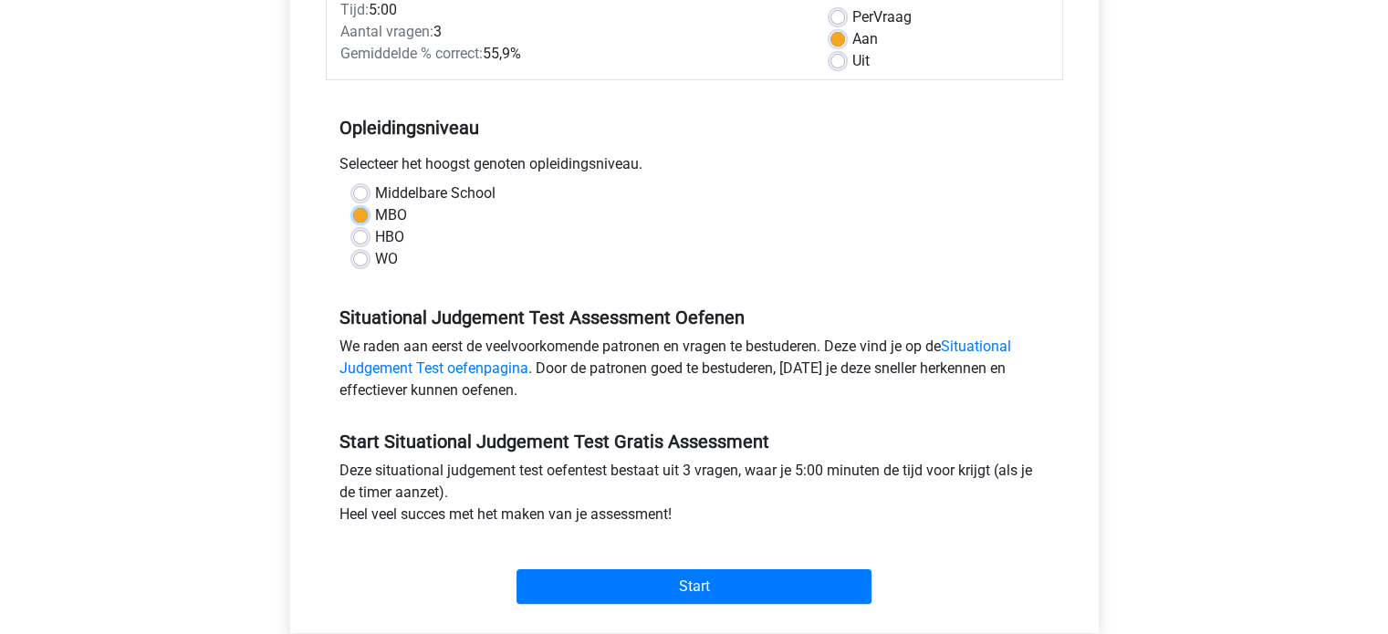
scroll to position [365, 0]
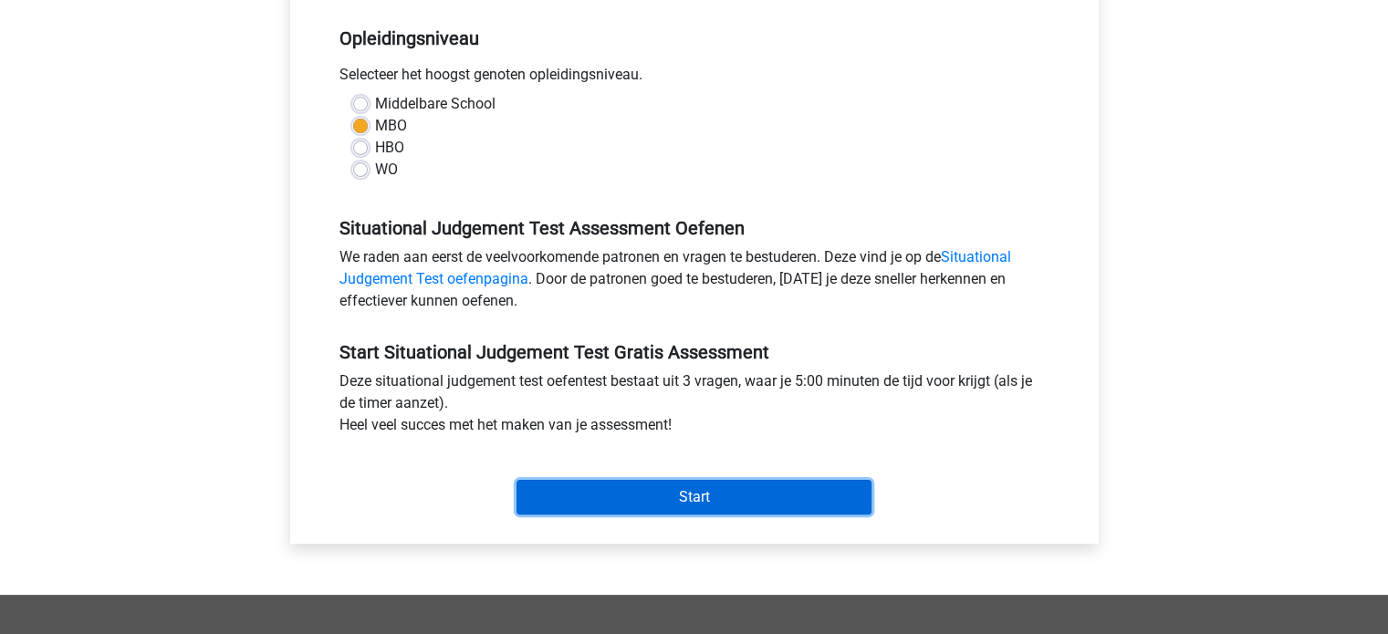
click at [595, 494] on input "Start" at bounding box center [693, 497] width 355 height 35
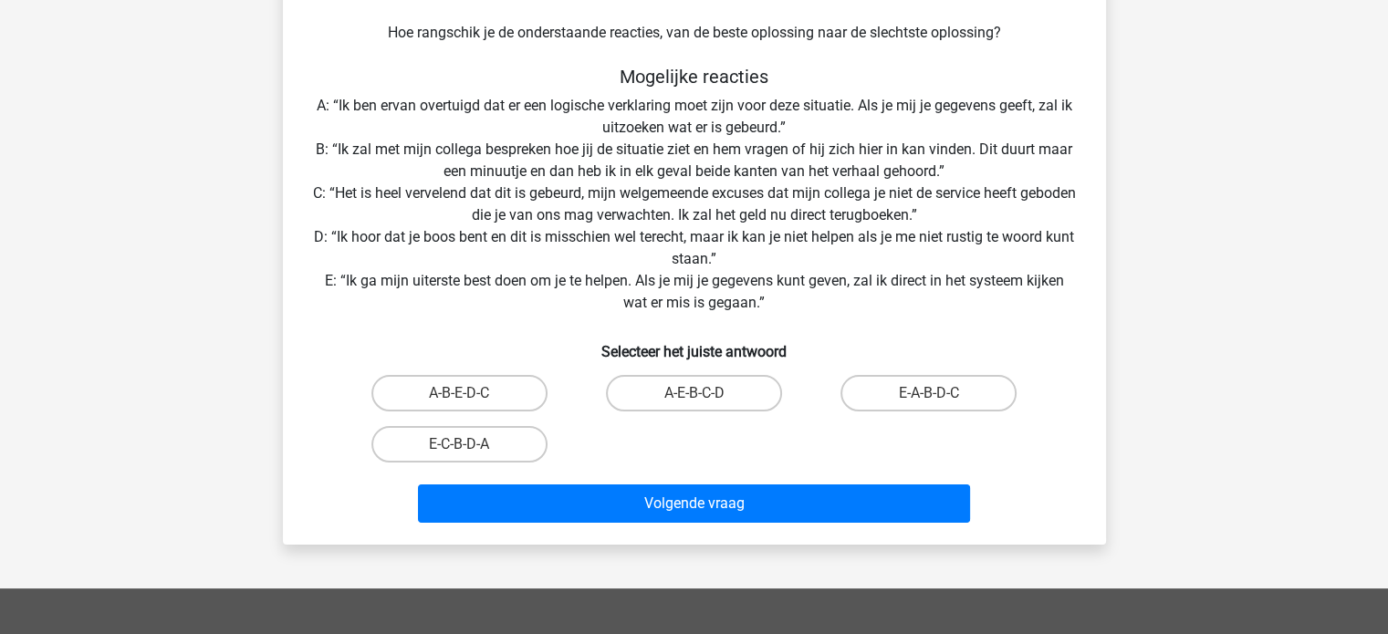
scroll to position [182, 0]
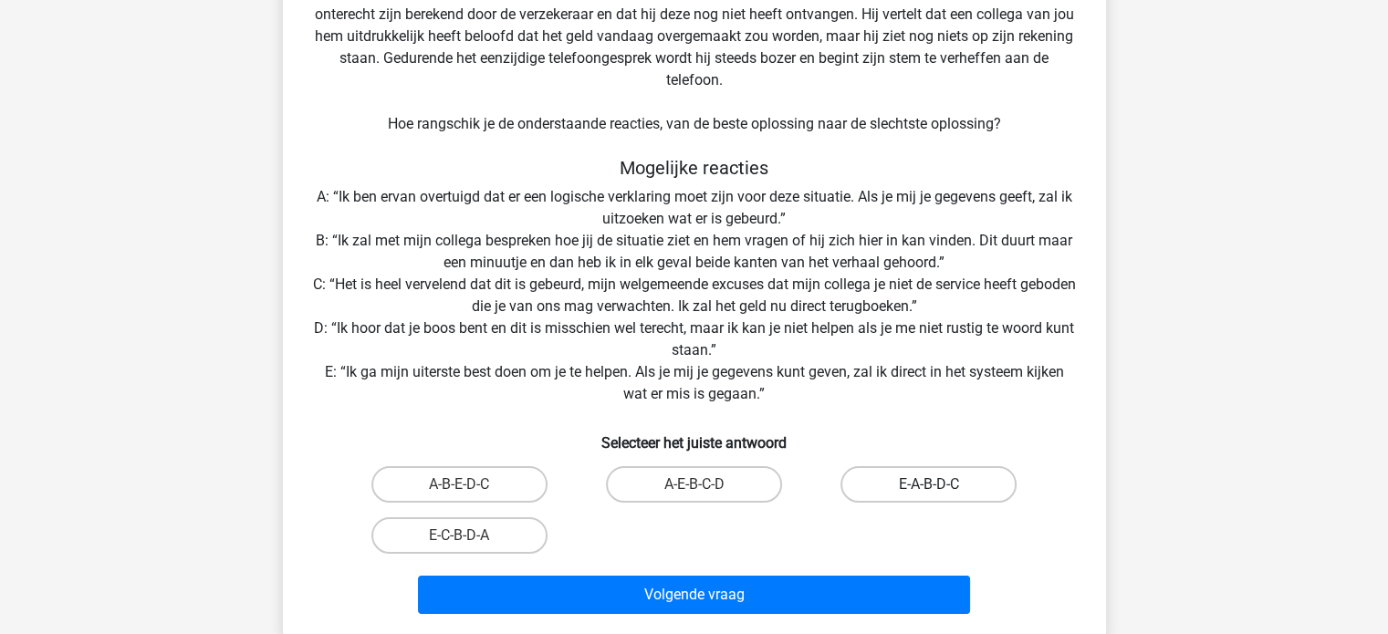
click at [892, 489] on label "E-A-B-D-C" at bounding box center [928, 484] width 176 height 36
click at [929, 489] on input "E-A-B-D-C" at bounding box center [935, 490] width 12 height 12
radio input "true"
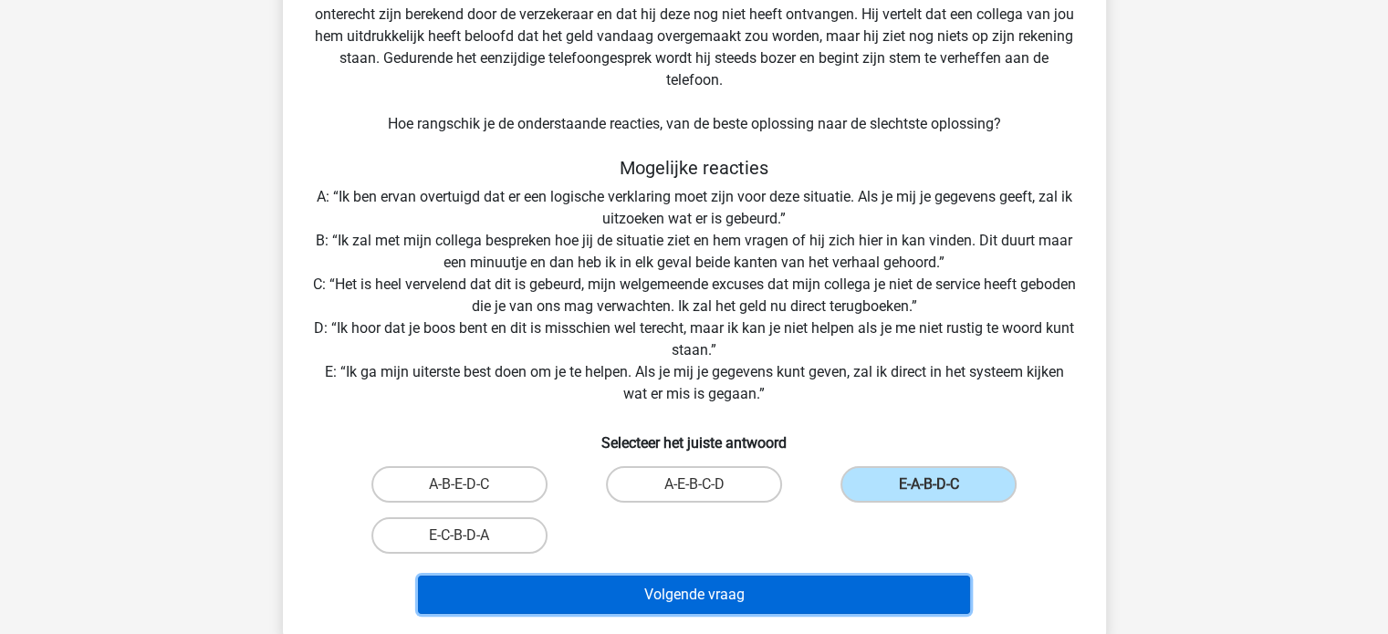
click at [774, 591] on button "Volgende vraag" at bounding box center [694, 595] width 552 height 38
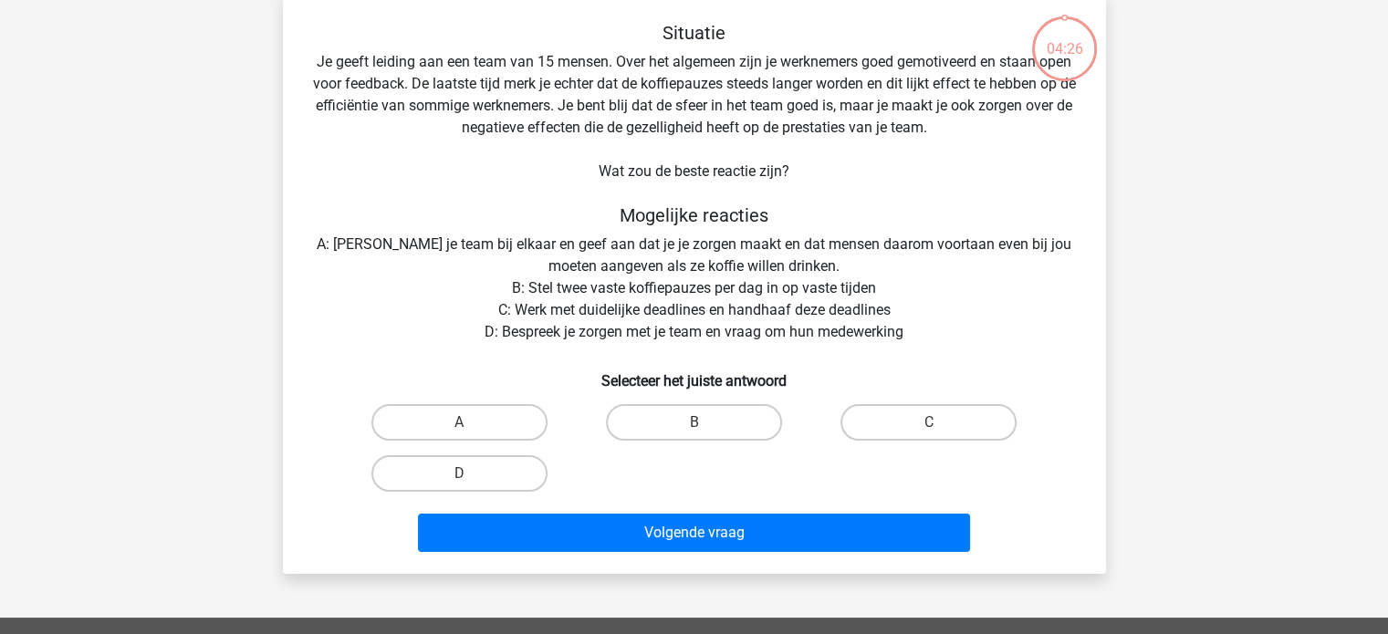
scroll to position [84, 0]
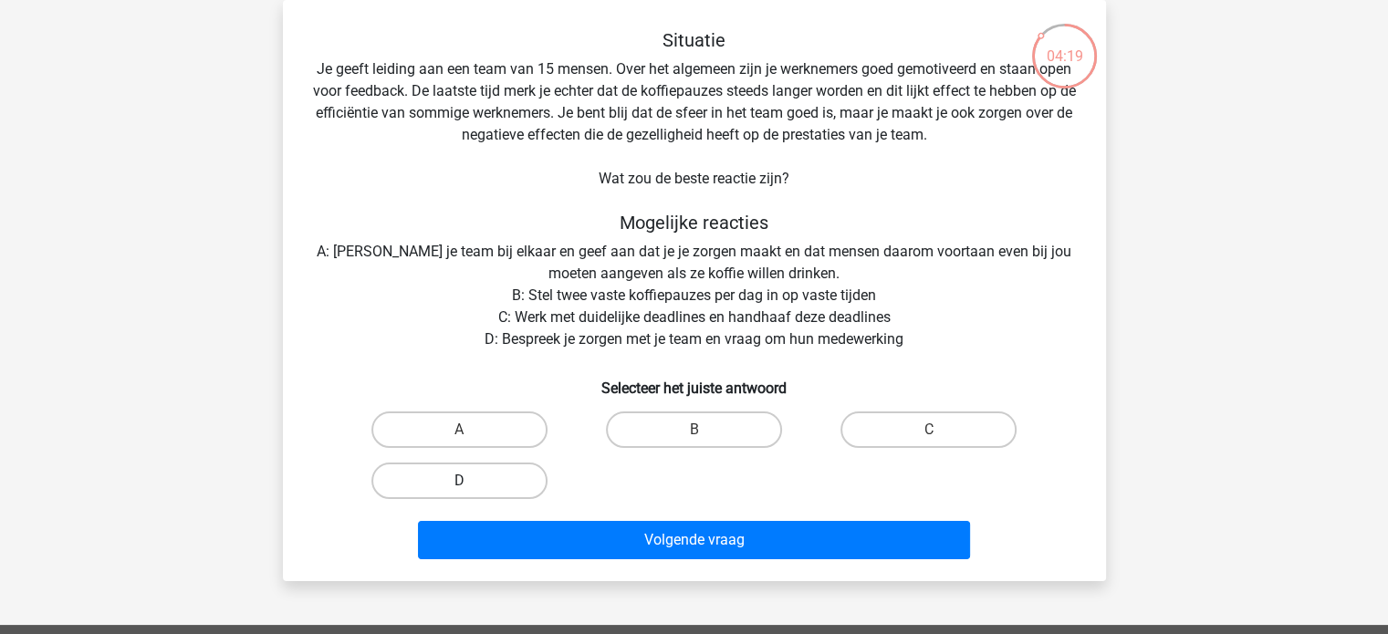
click at [505, 492] on label "D" at bounding box center [459, 481] width 176 height 36
click at [471, 492] on input "D" at bounding box center [465, 487] width 12 height 12
radio input "true"
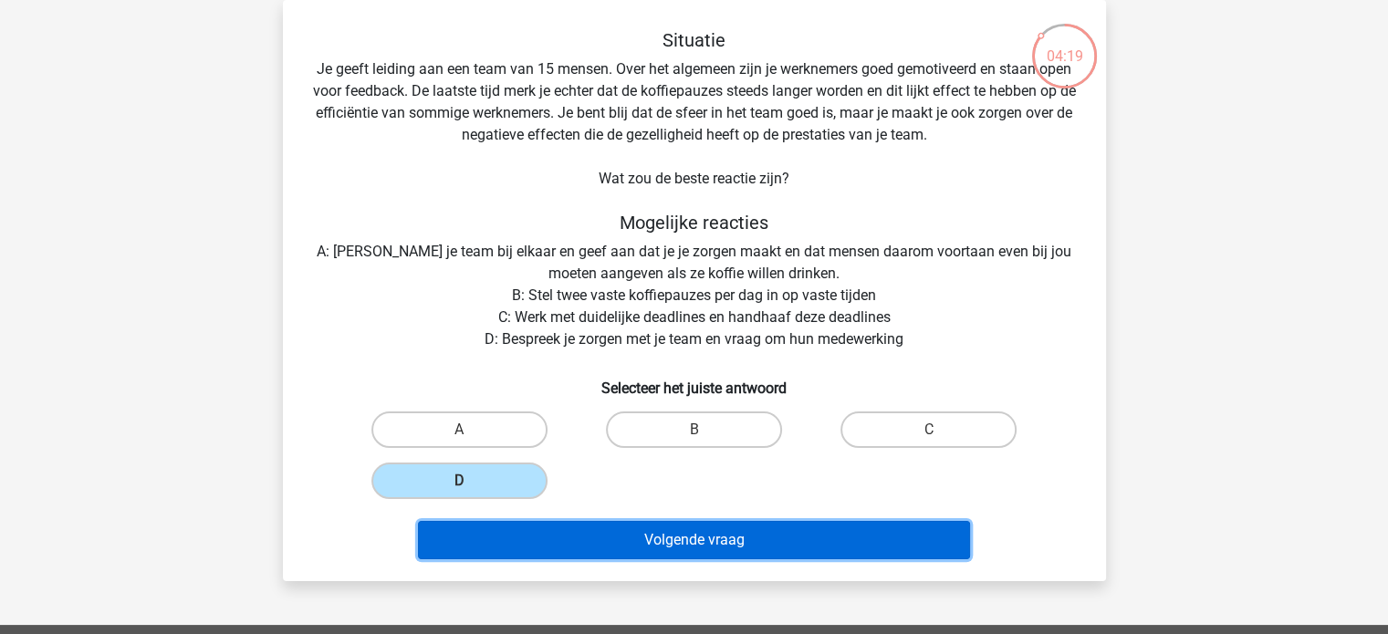
click at [638, 540] on button "Volgende vraag" at bounding box center [694, 540] width 552 height 38
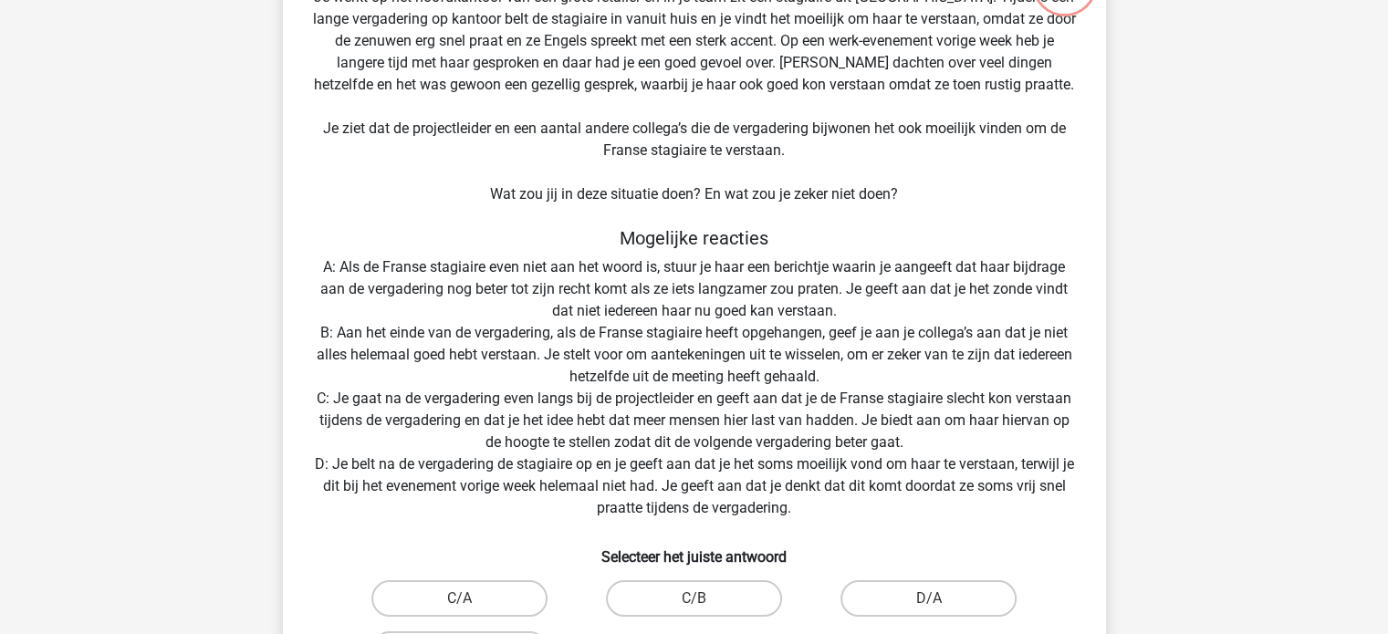
scroll to position [266, 0]
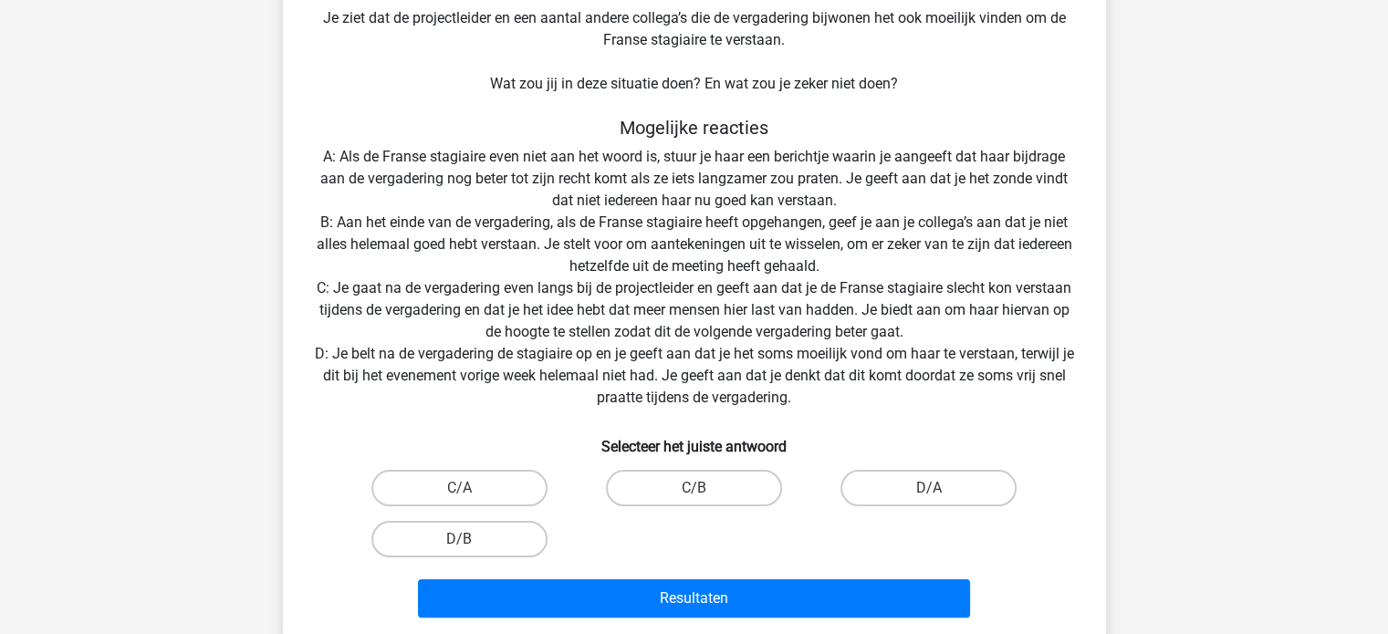
click at [462, 543] on input "D/B" at bounding box center [465, 545] width 12 height 12
radio input "true"
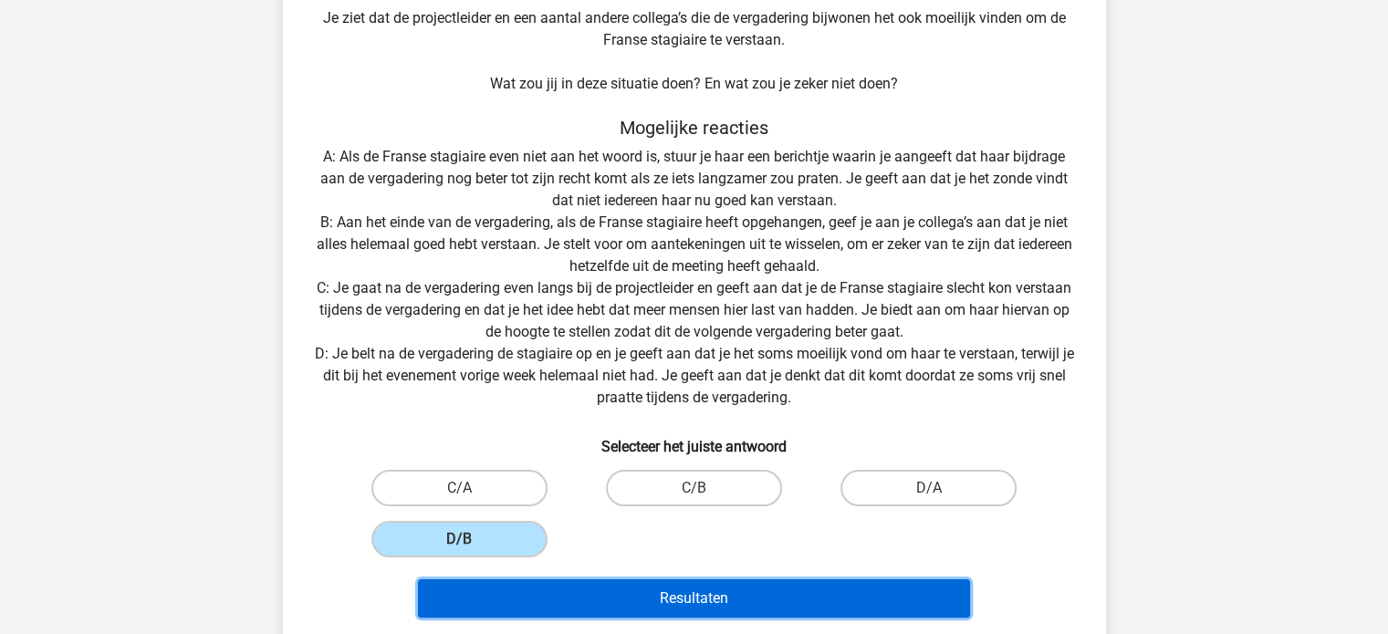
click at [609, 585] on button "Resultaten" at bounding box center [694, 598] width 552 height 38
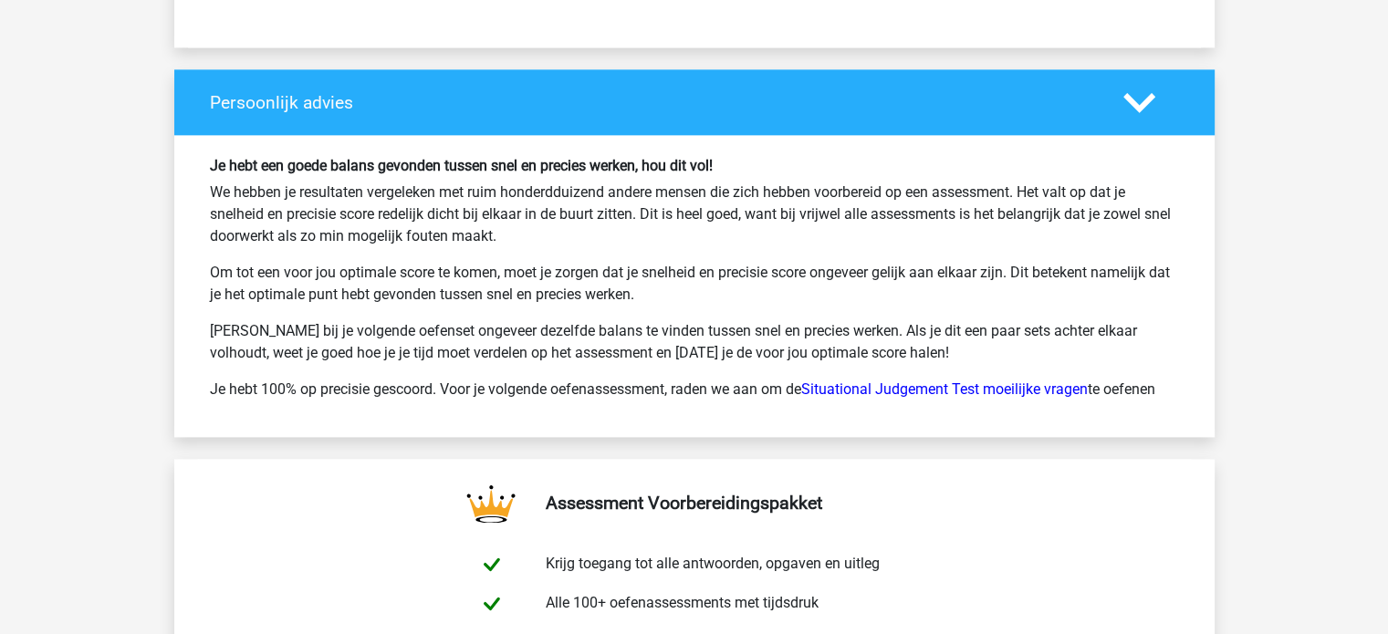
scroll to position [2372, 0]
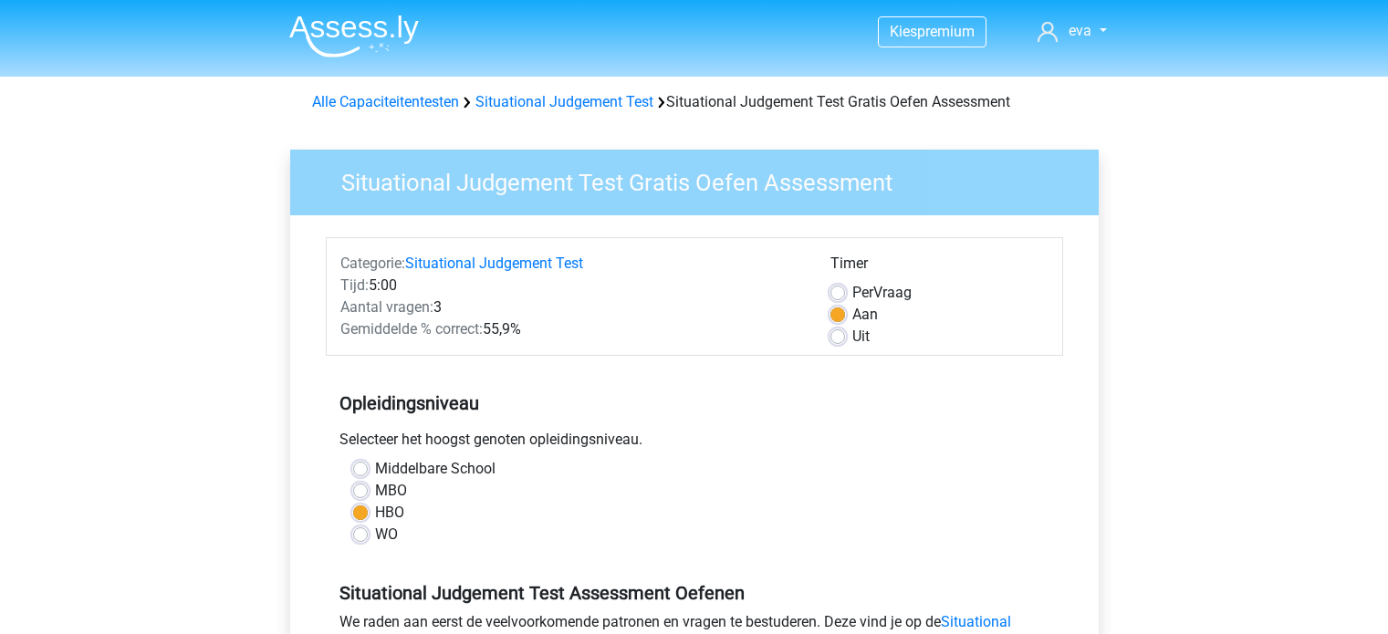
scroll to position [274, 0]
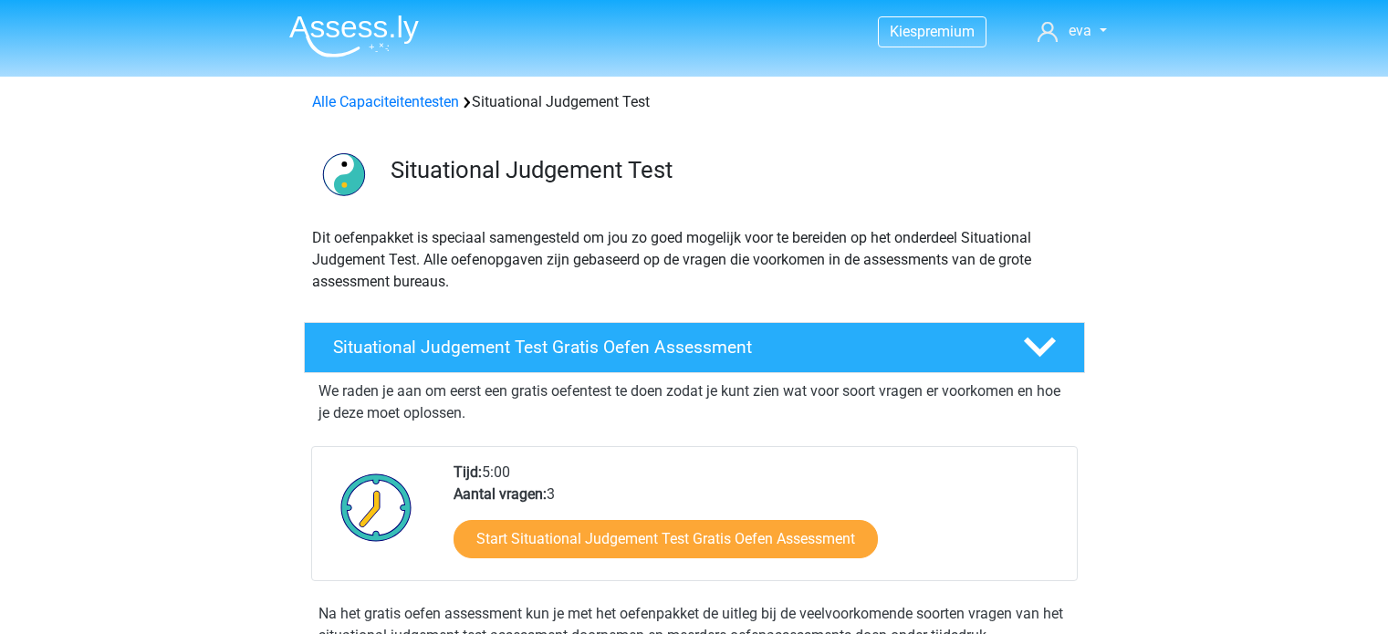
scroll to position [91, 0]
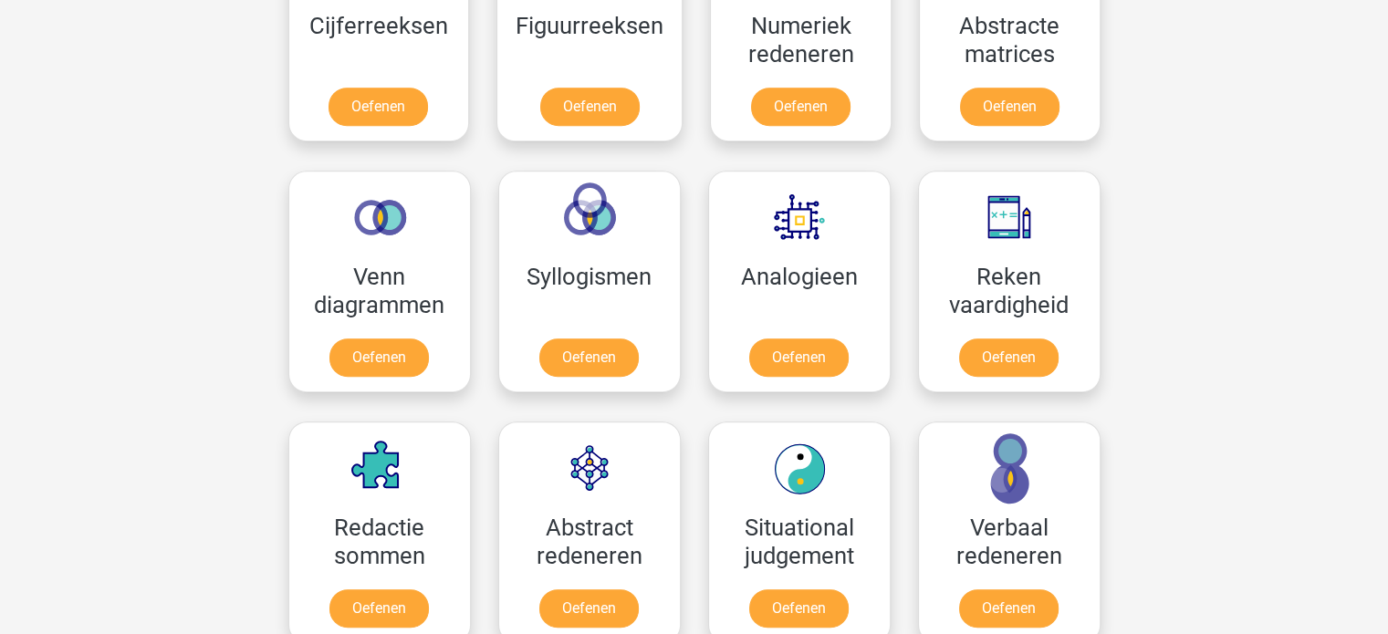
scroll to position [1004, 0]
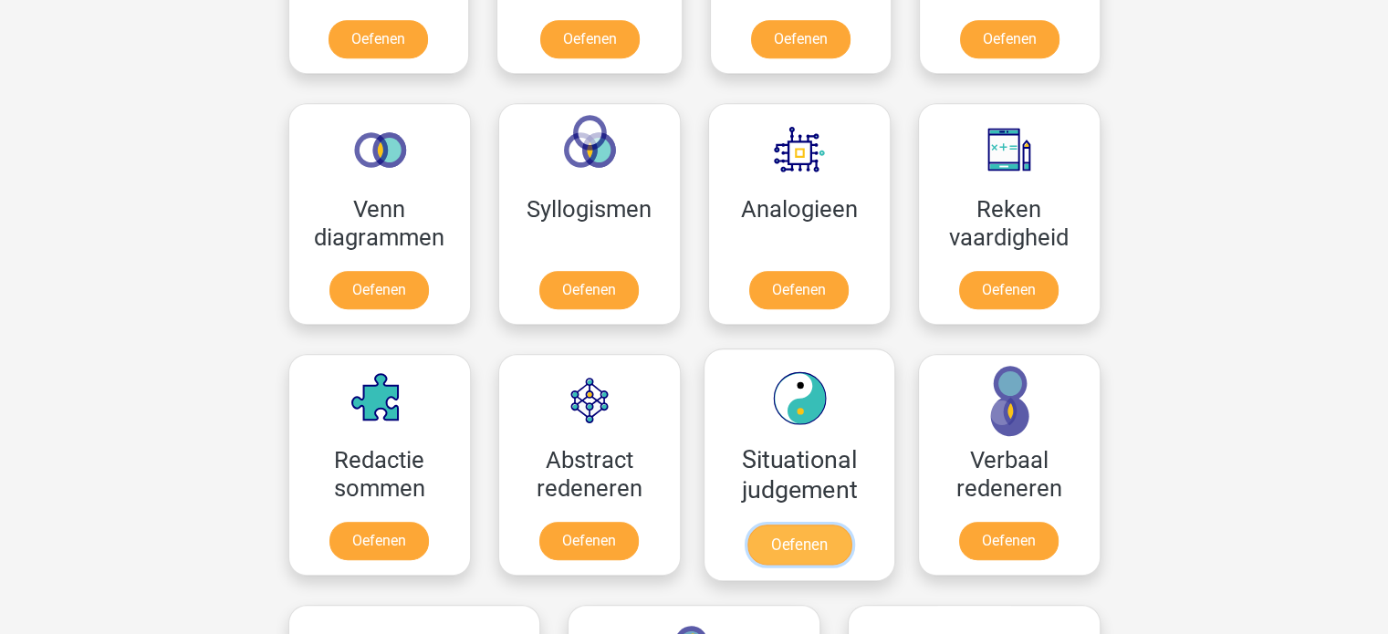
click at [817, 546] on link "Oefenen" at bounding box center [798, 545] width 104 height 40
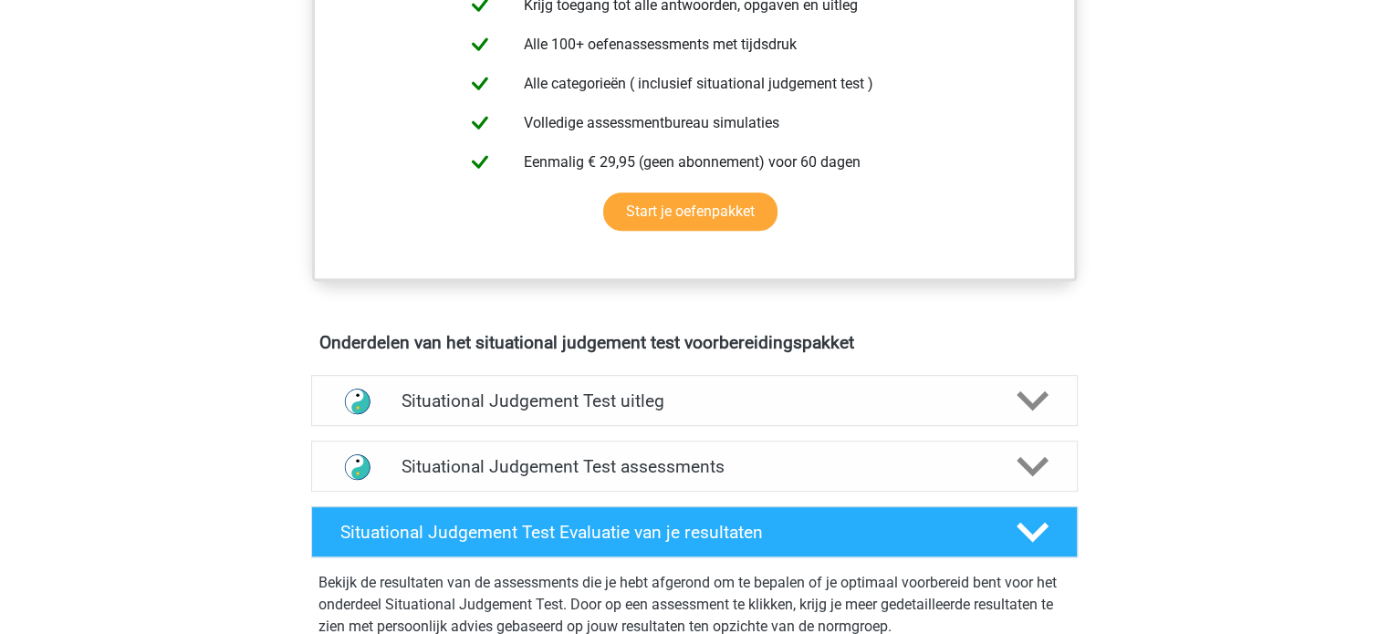
scroll to position [639, 0]
